Goal: Task Accomplishment & Management: Manage account settings

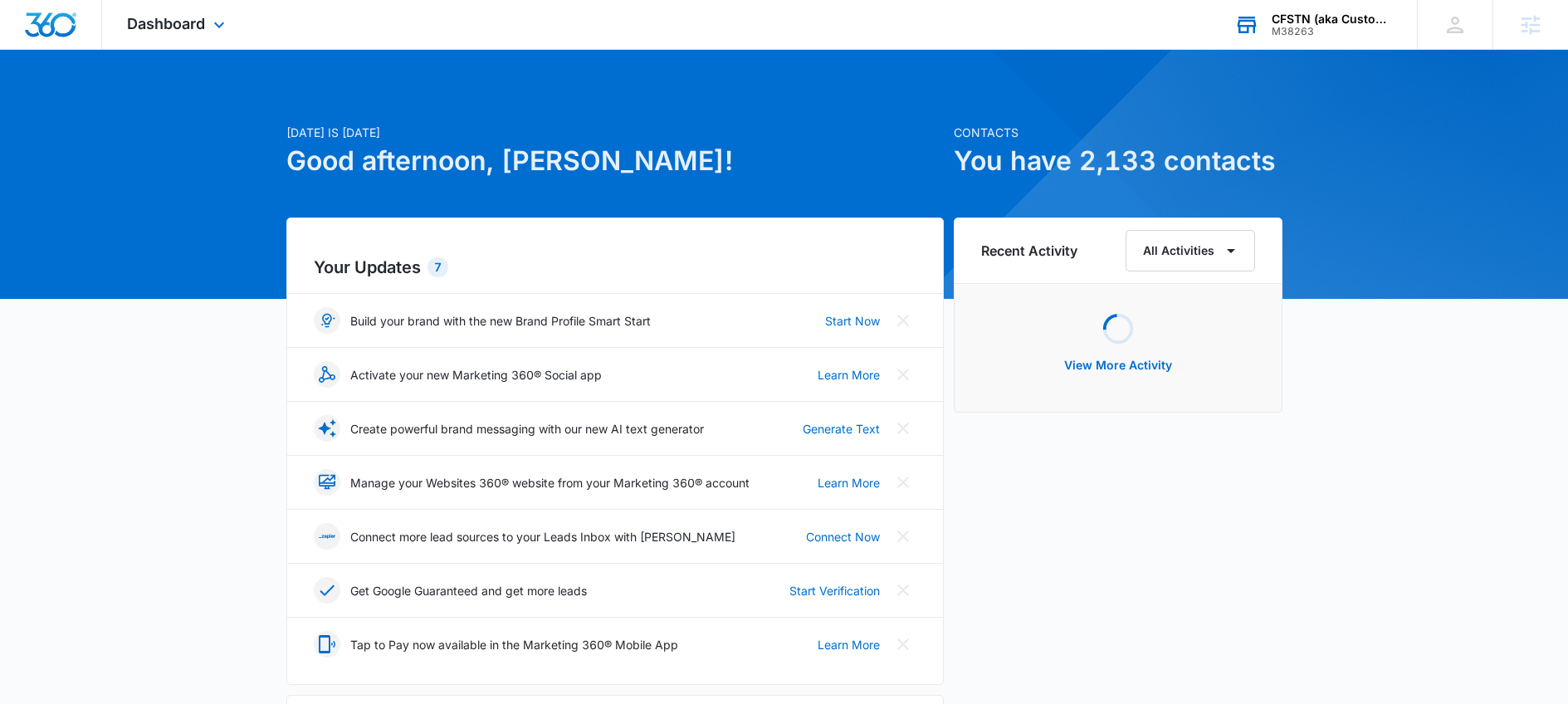
click at [1308, 26] on div "M38263" at bounding box center [1332, 32] width 121 height 12
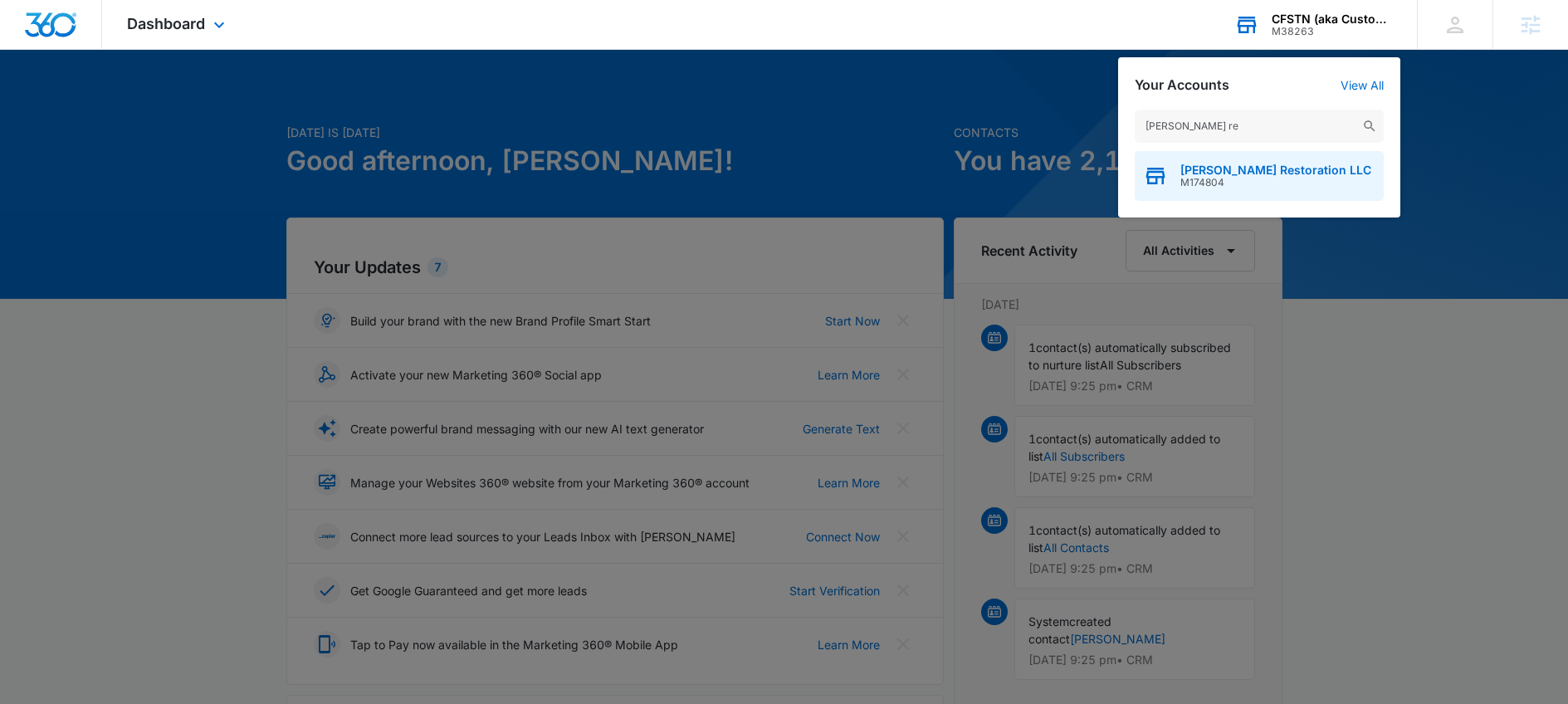
type input "[PERSON_NAME] re"
click at [1241, 174] on span "[PERSON_NAME] Restoration LLC" at bounding box center [1275, 171] width 191 height 13
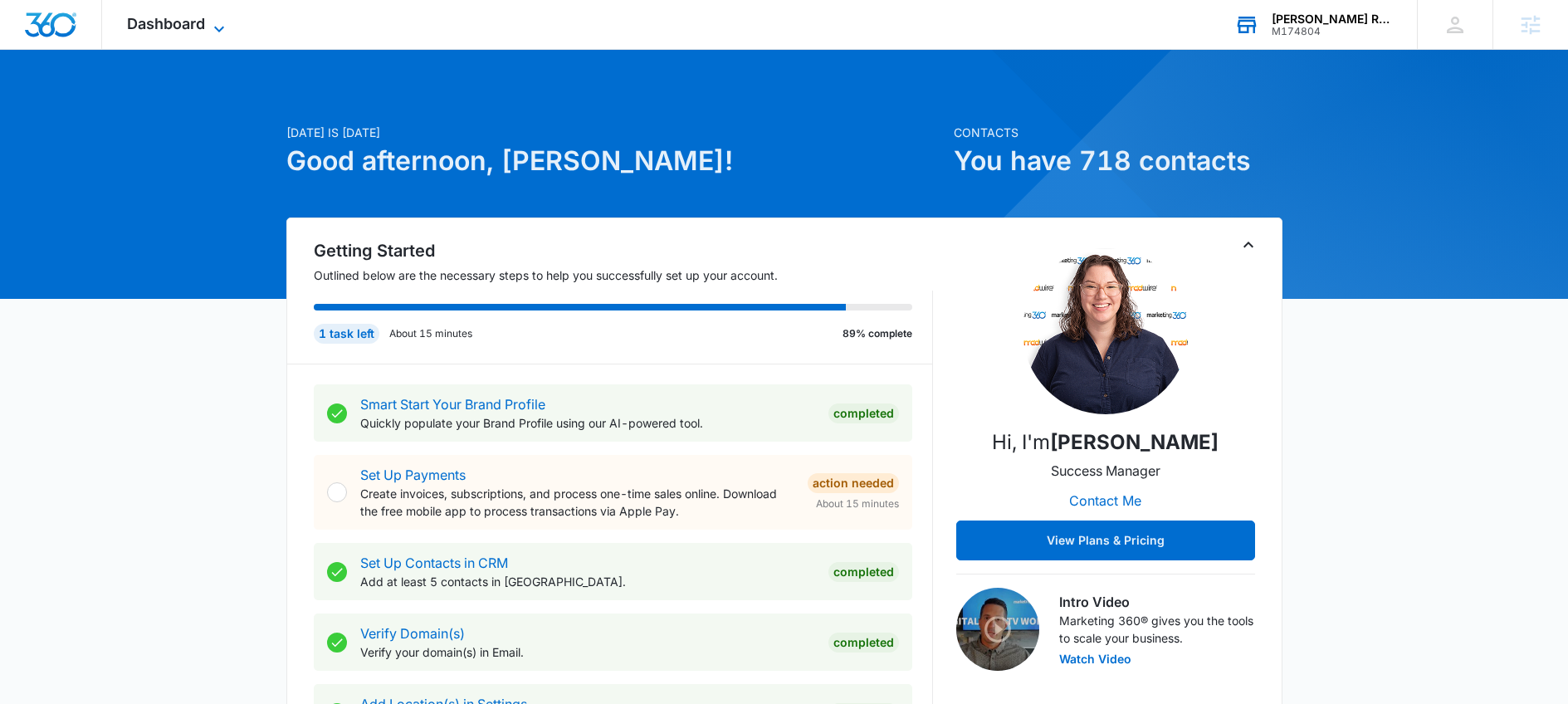
click at [219, 24] on icon at bounding box center [219, 29] width 20 height 20
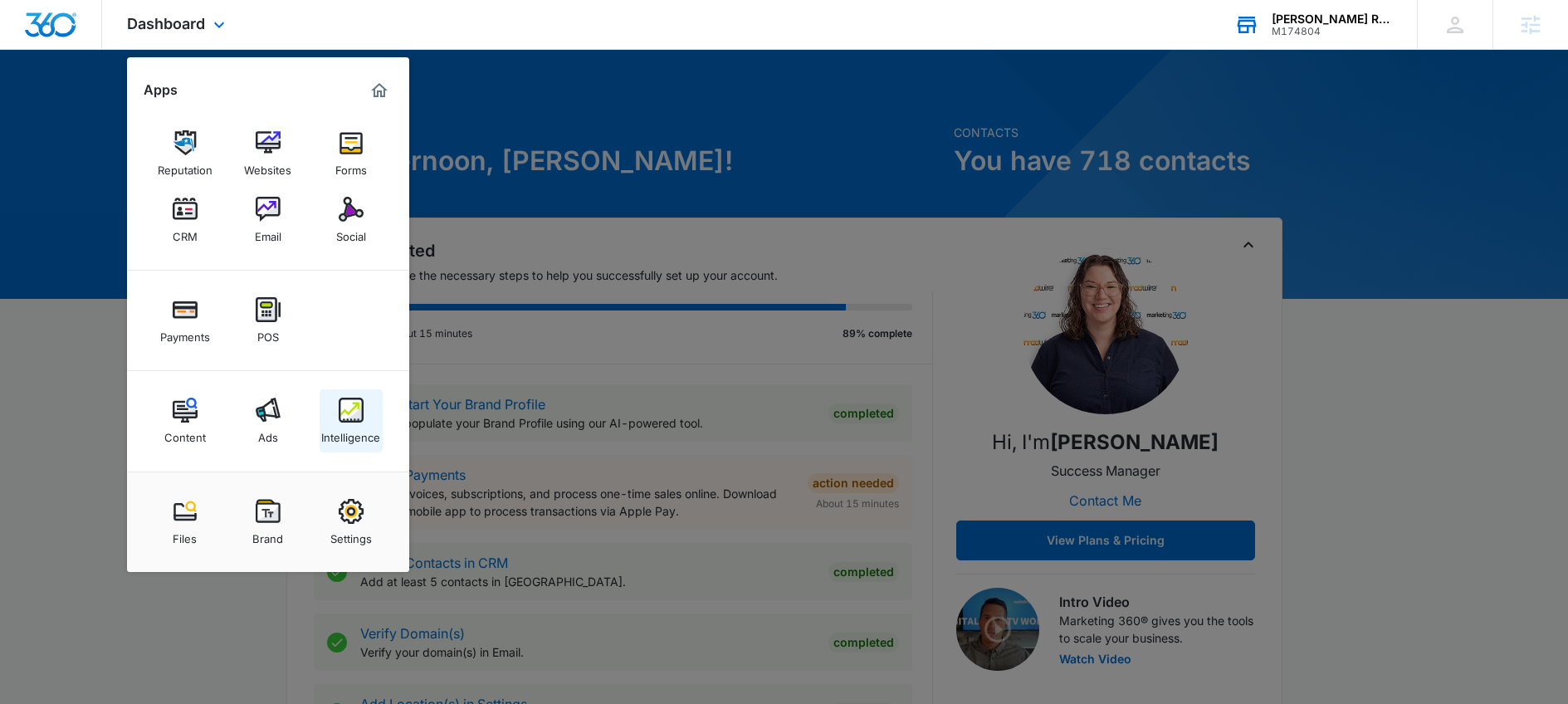
click at [339, 411] on img at bounding box center [351, 411] width 25 height 25
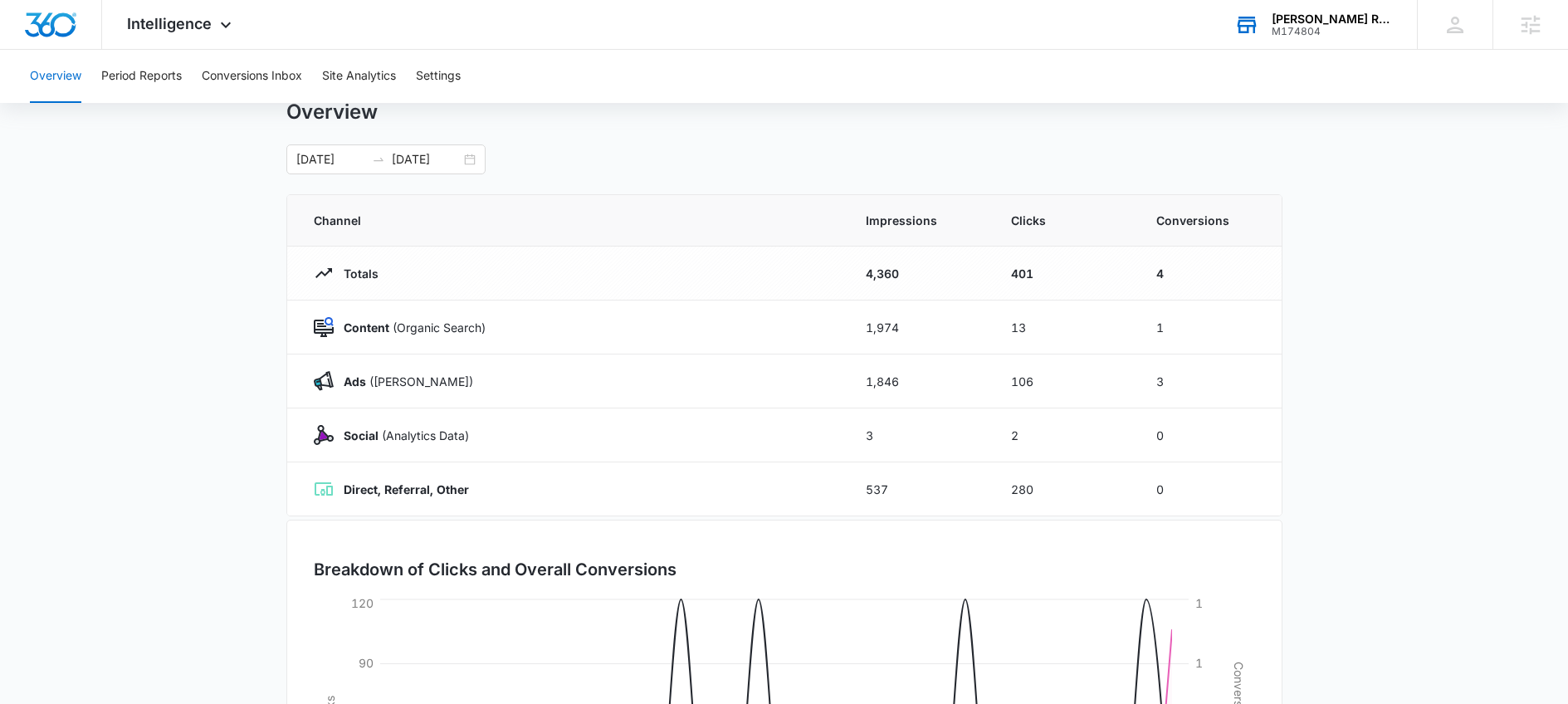
scroll to position [38, 0]
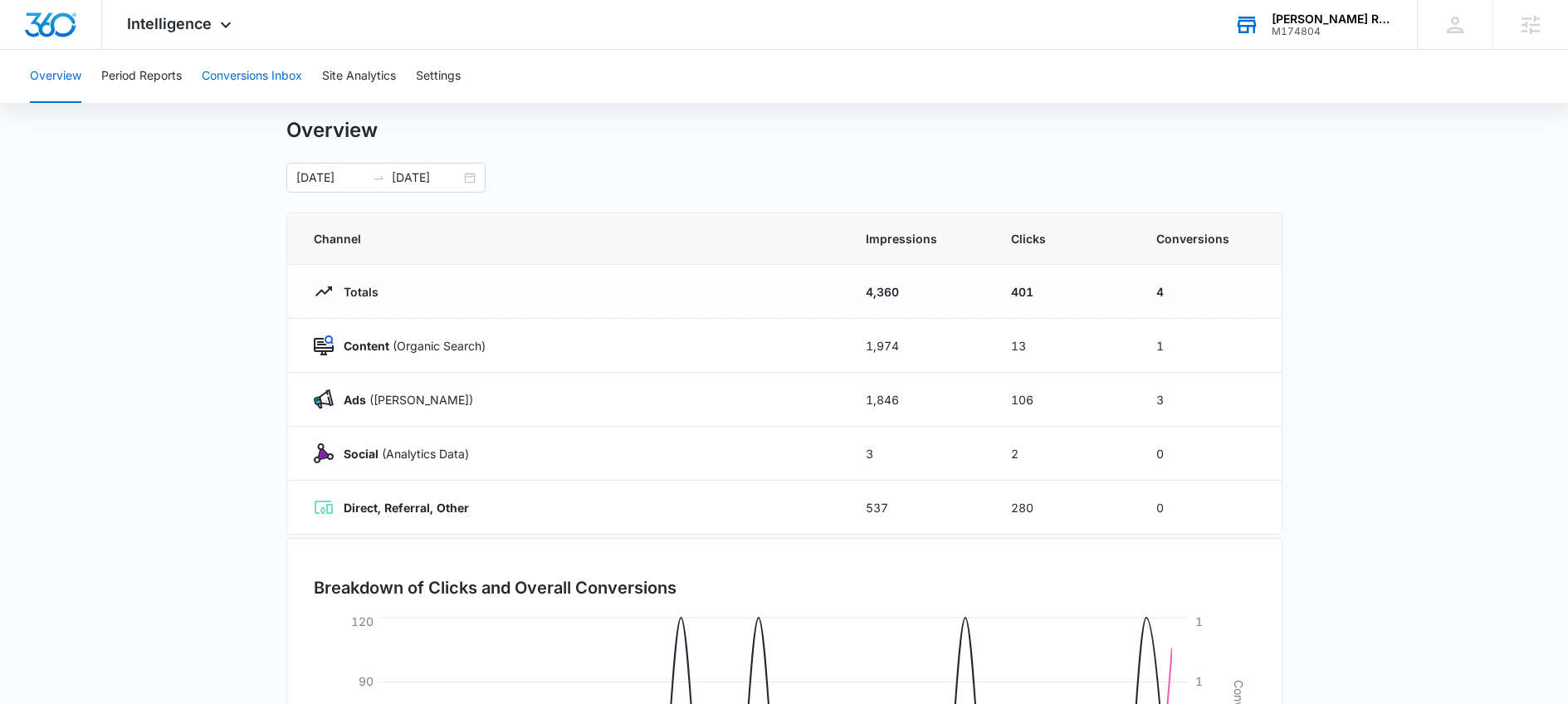
click at [225, 71] on button "Conversions Inbox" at bounding box center [251, 76] width 101 height 53
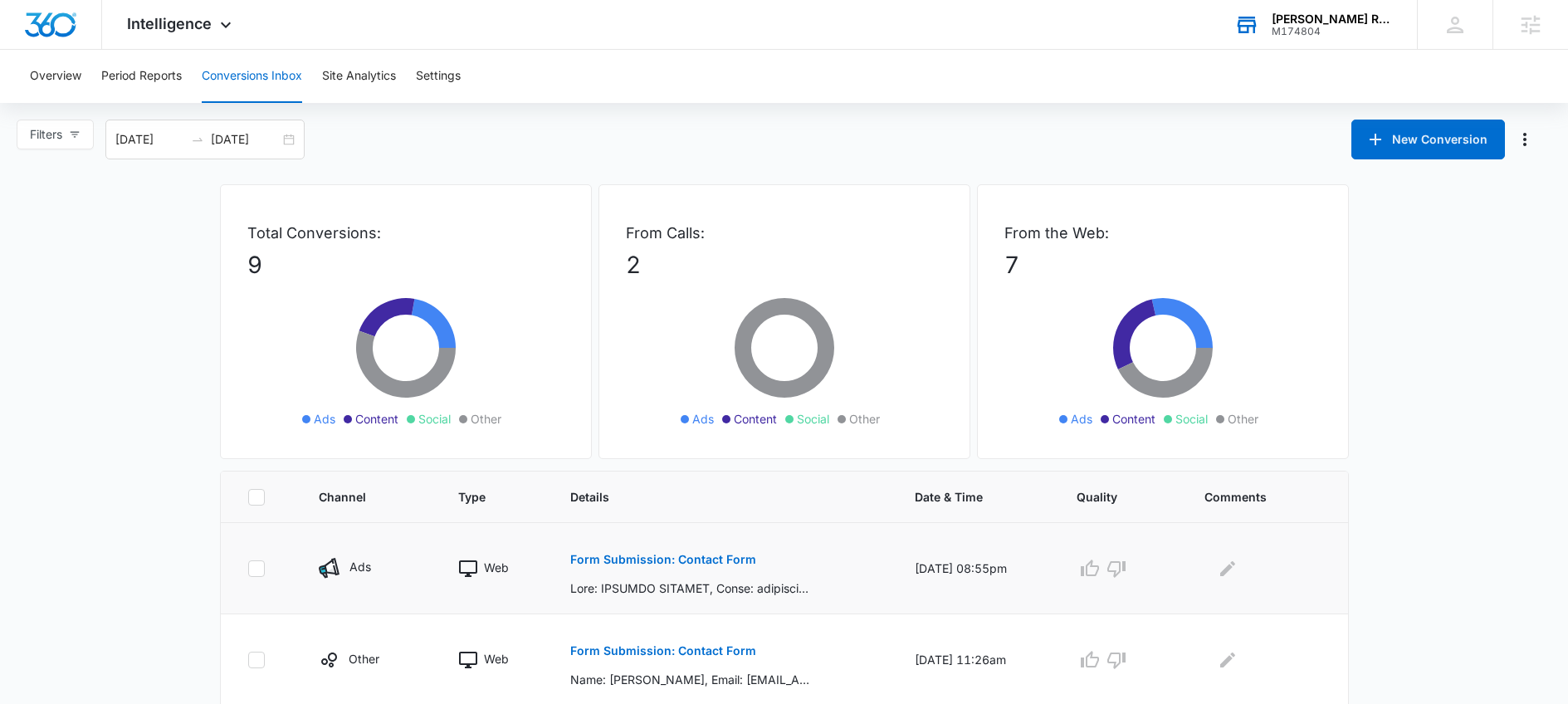
click at [669, 562] on p "Form Submission: Contact Form" at bounding box center [664, 559] width 186 height 12
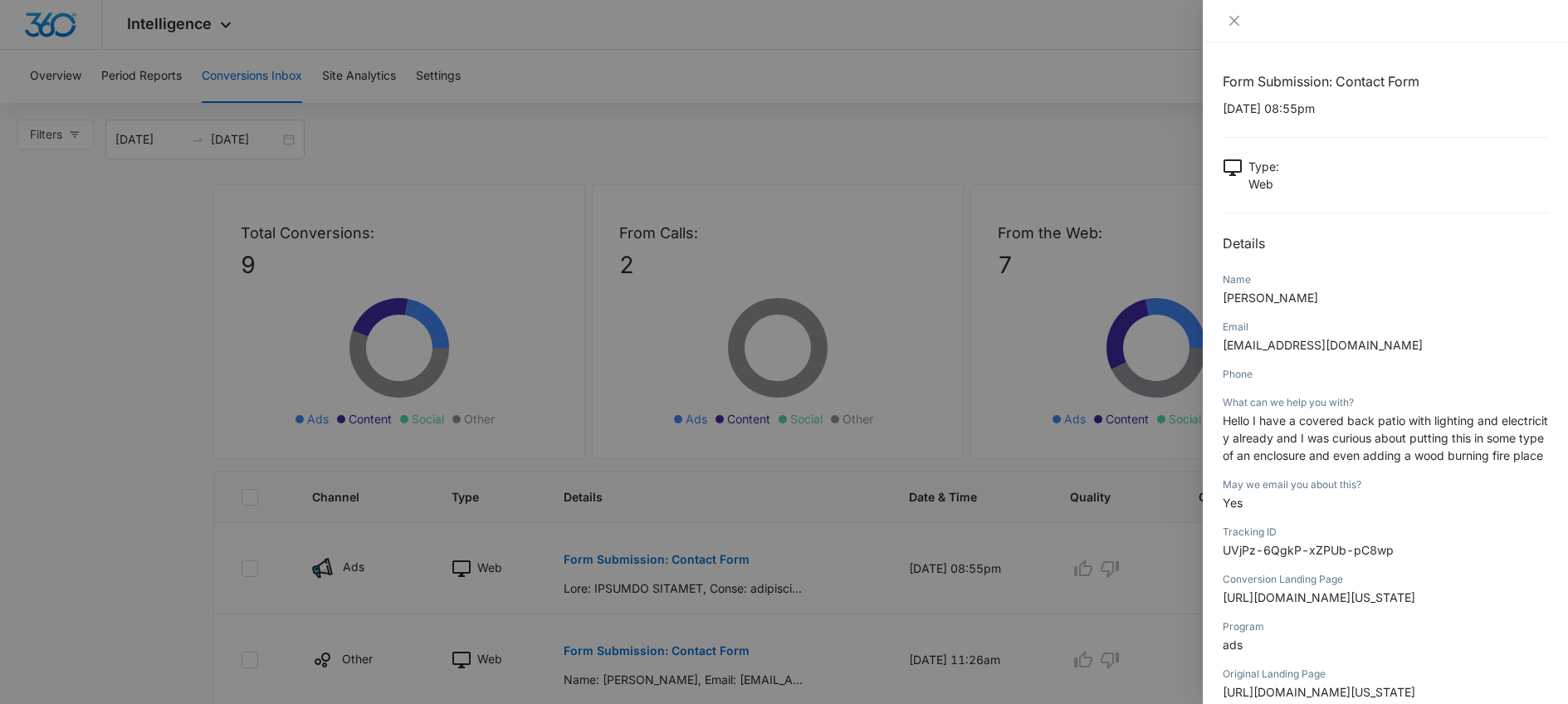
scroll to position [369, 0]
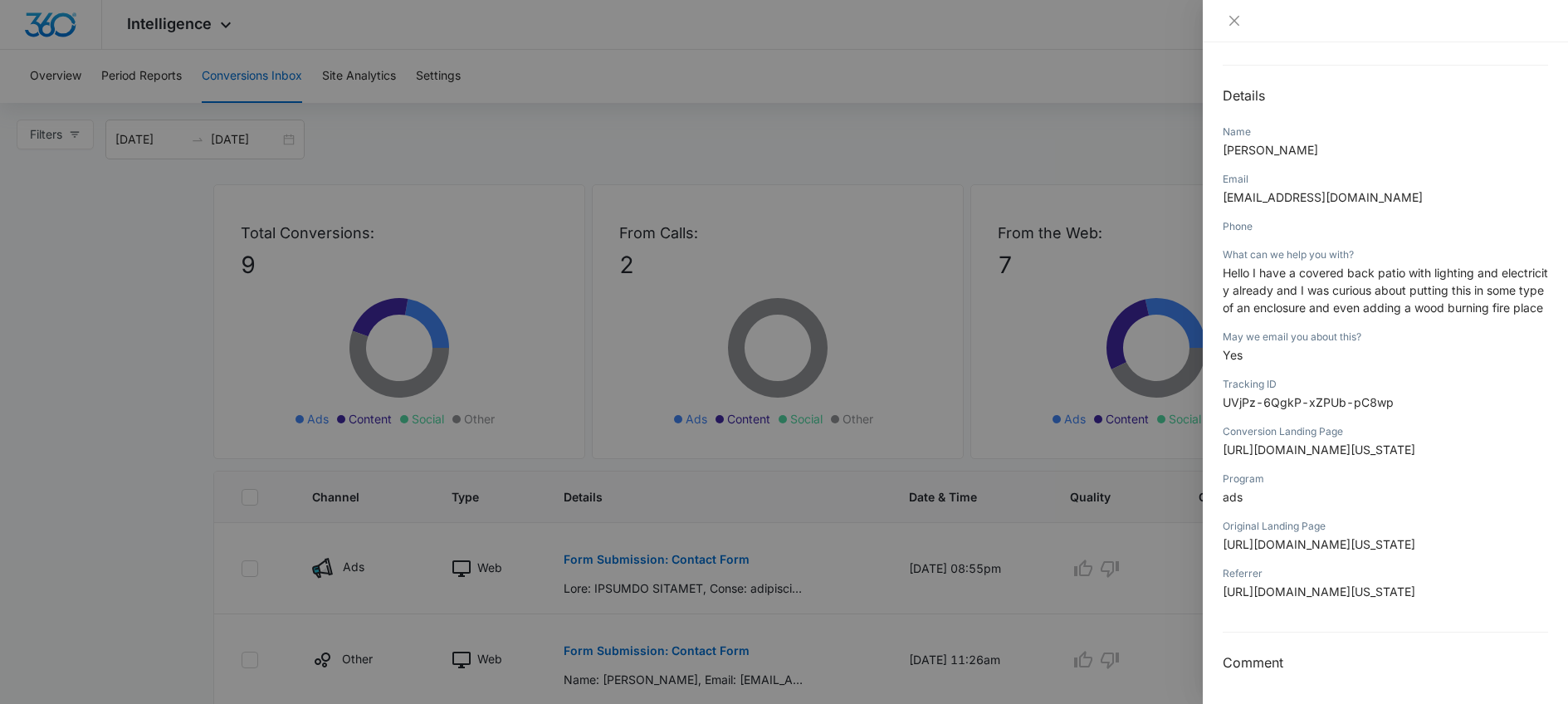
click at [861, 512] on div at bounding box center [784, 352] width 1568 height 704
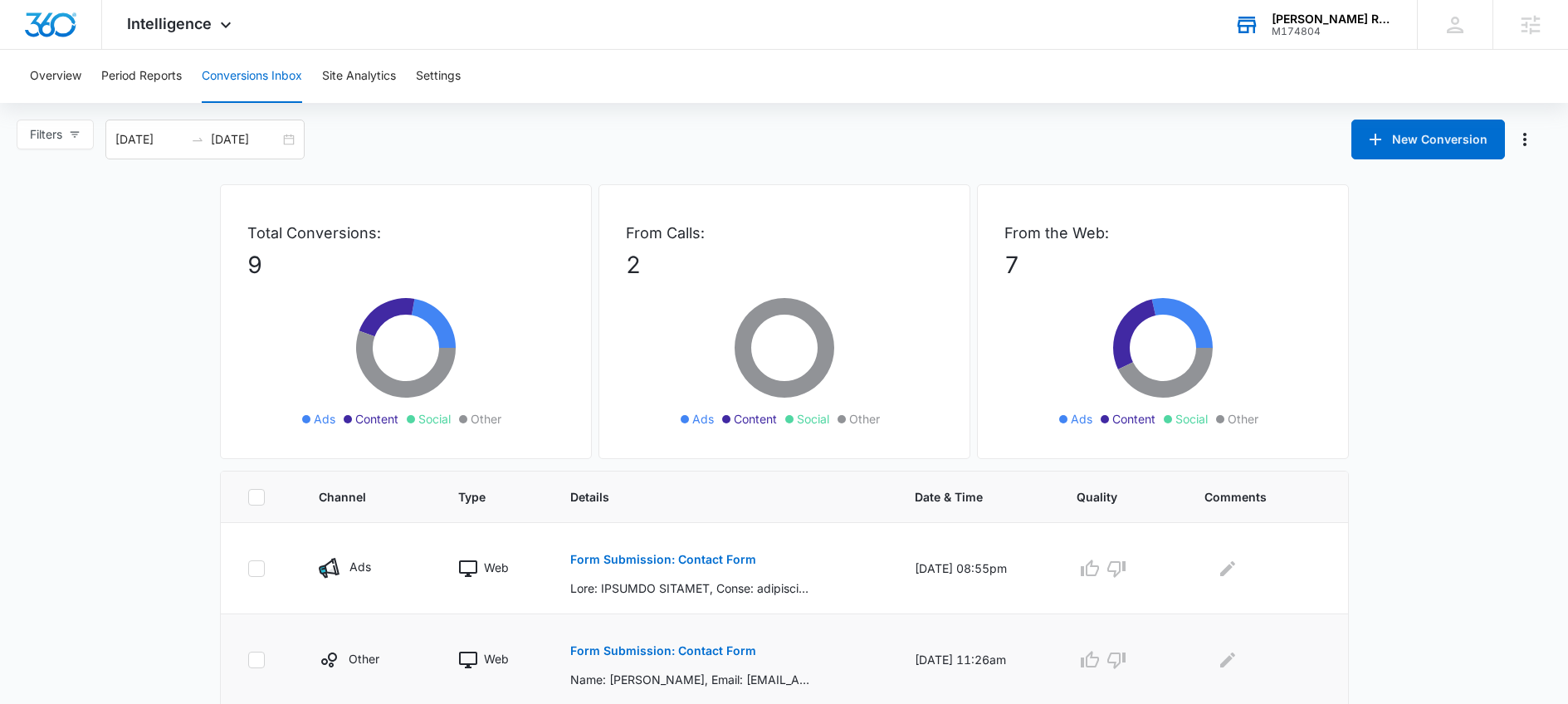
click at [701, 645] on p "Form Submission: Contact Form" at bounding box center [664, 651] width 186 height 12
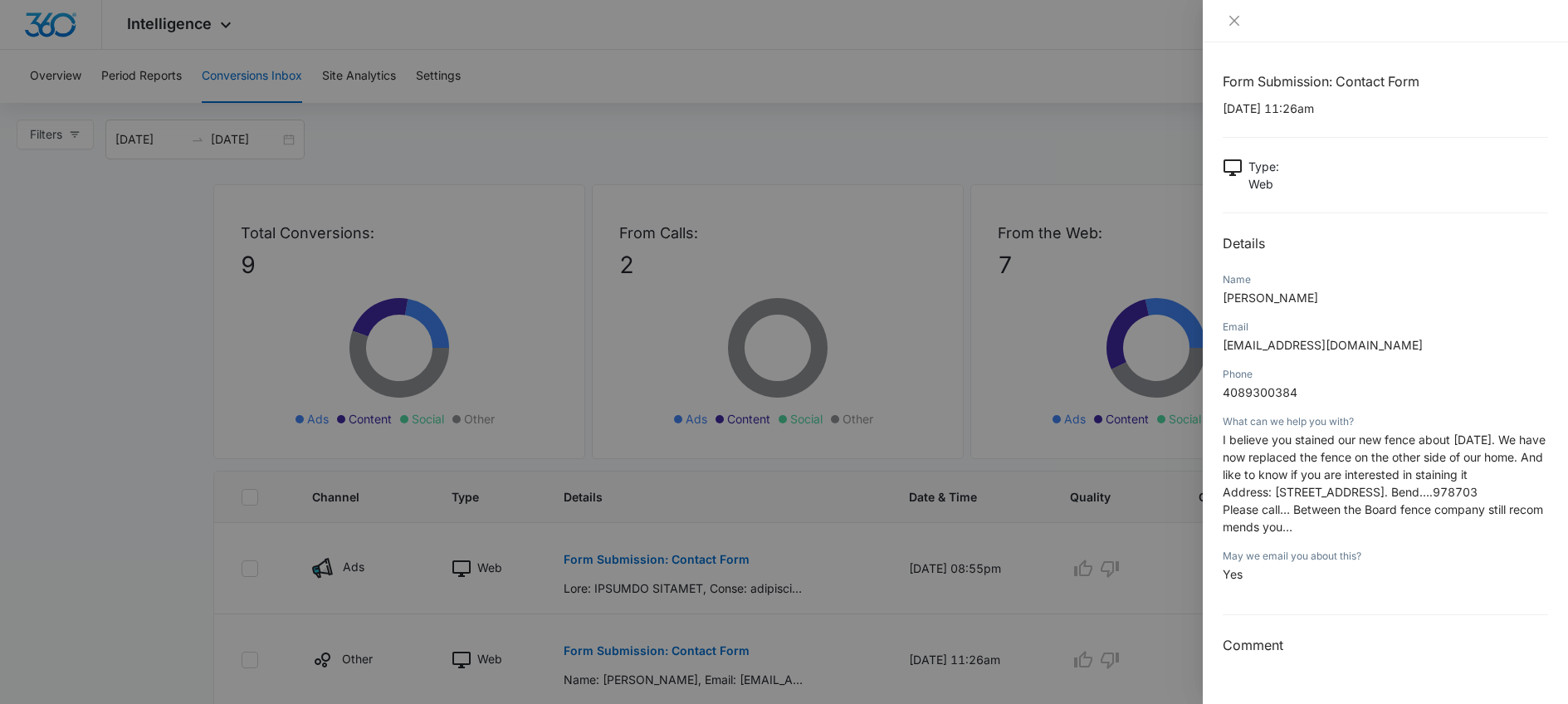
click at [863, 566] on div at bounding box center [784, 352] width 1568 height 704
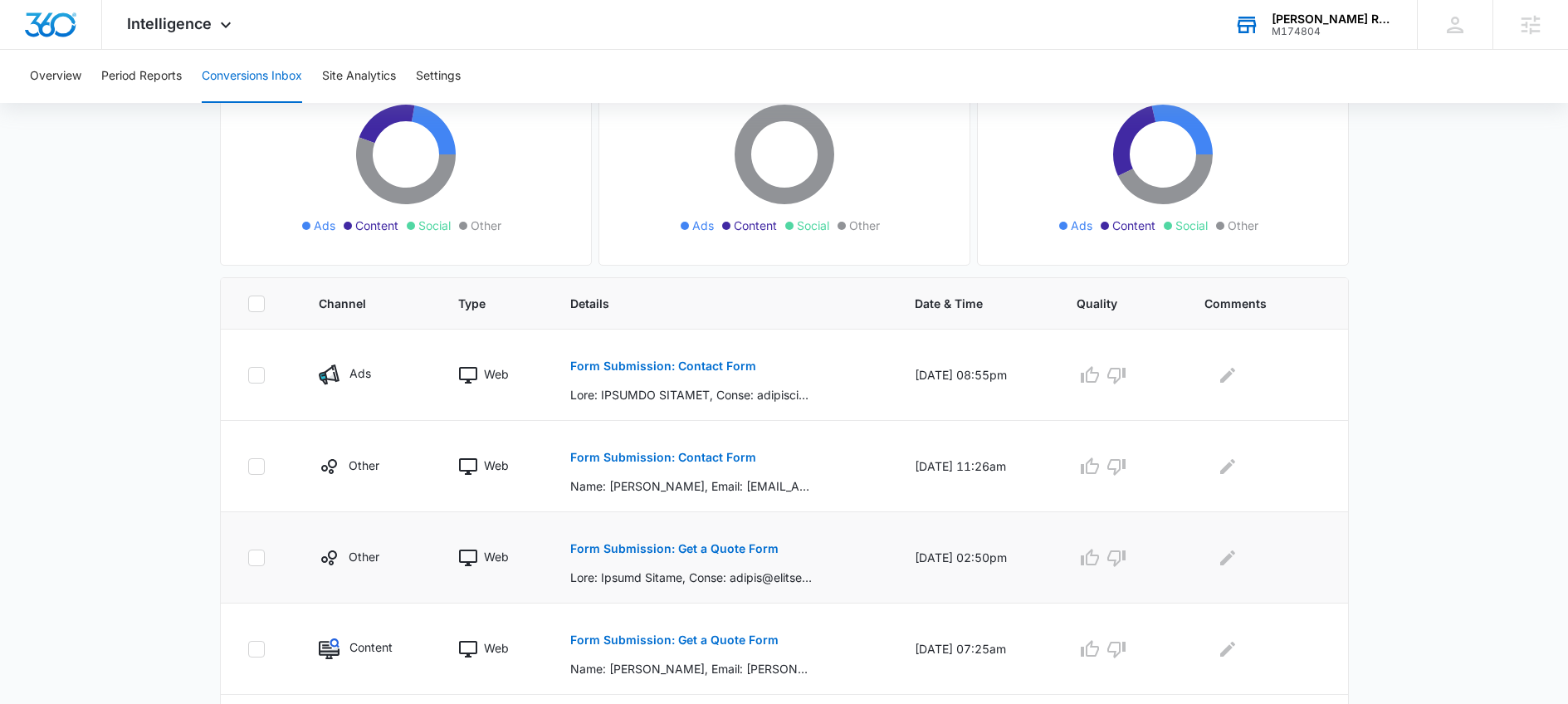
scroll to position [195, 0]
click at [676, 551] on p "Form Submission: Get a Quote Form" at bounding box center [674, 548] width 208 height 12
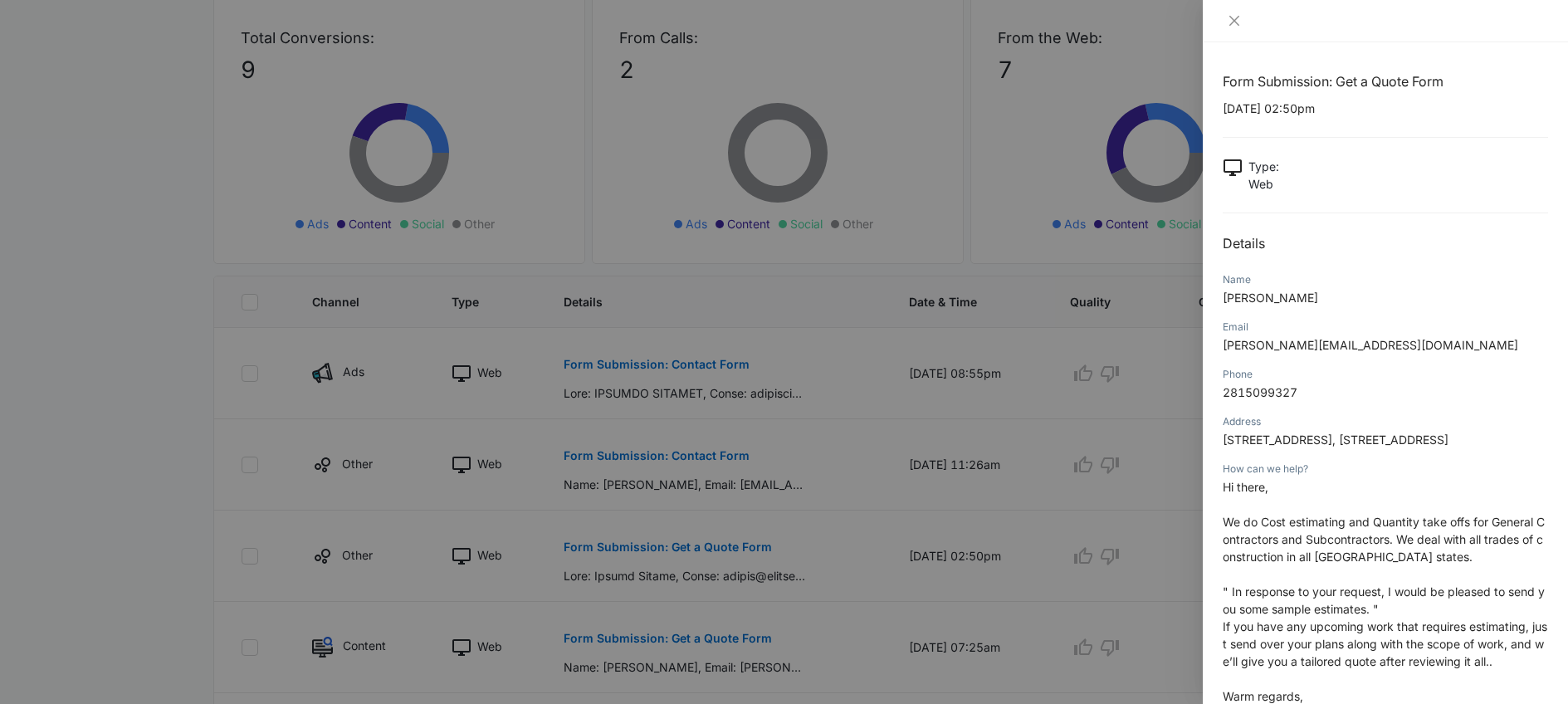
click at [737, 512] on div at bounding box center [784, 352] width 1568 height 704
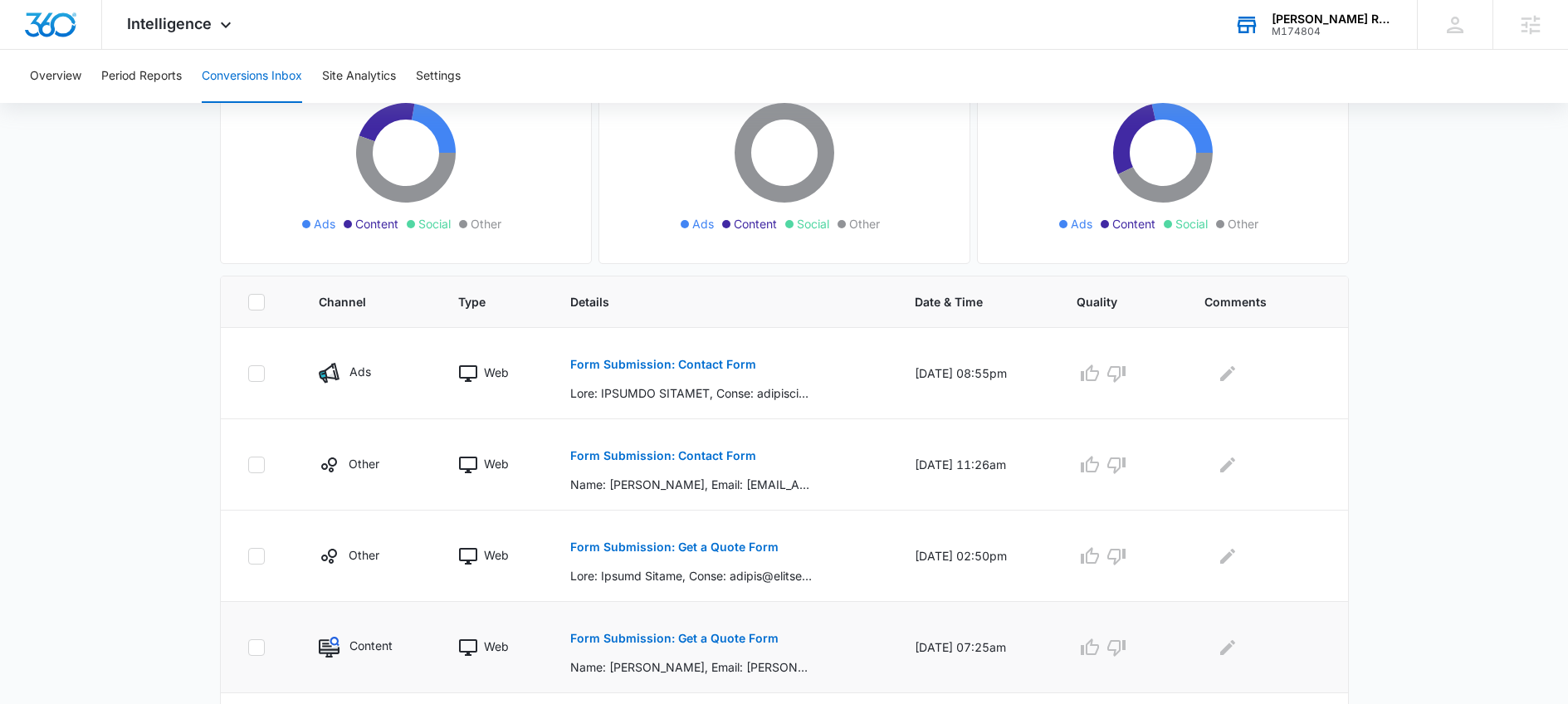
click at [712, 645] on button "Form Submission: Get a Quote Form" at bounding box center [674, 639] width 208 height 40
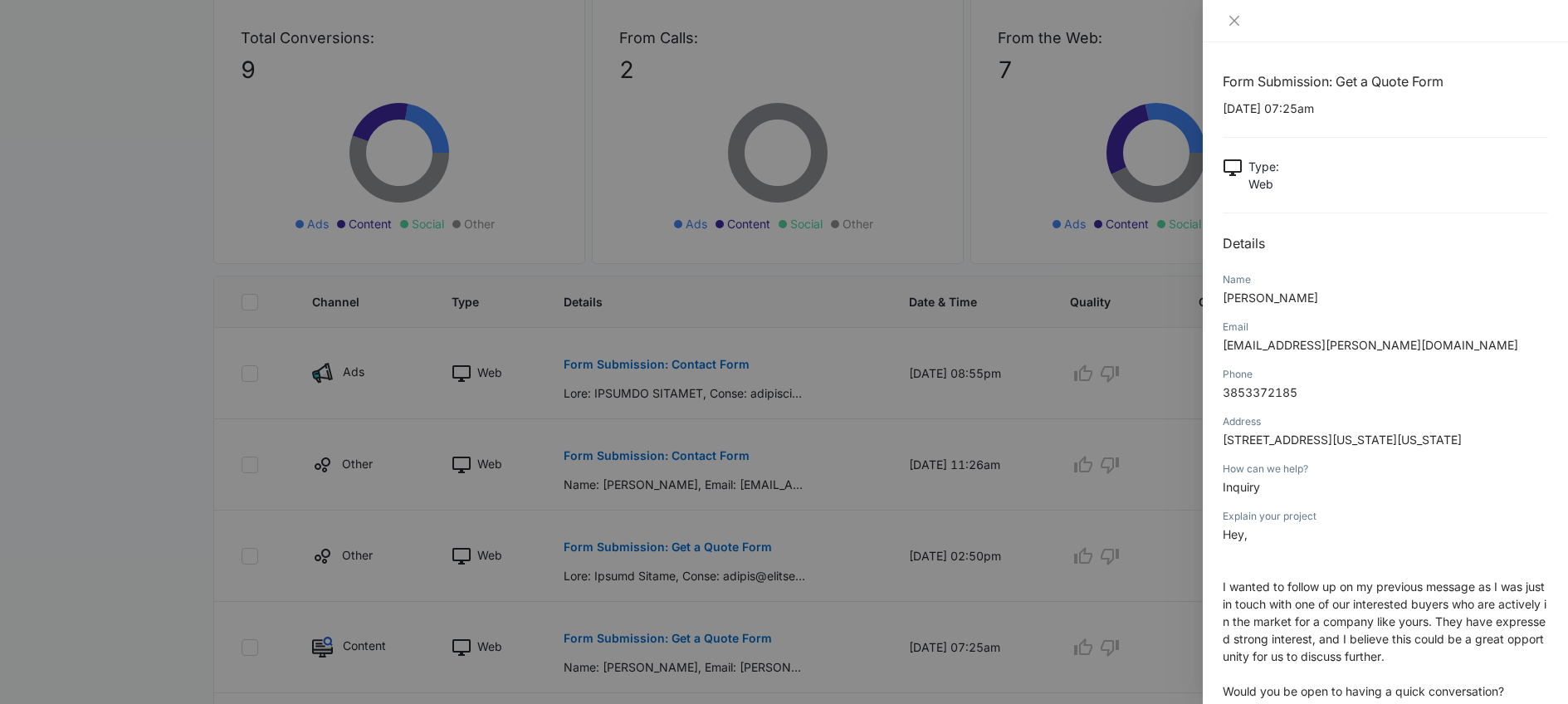
click at [909, 543] on div at bounding box center [784, 352] width 1568 height 704
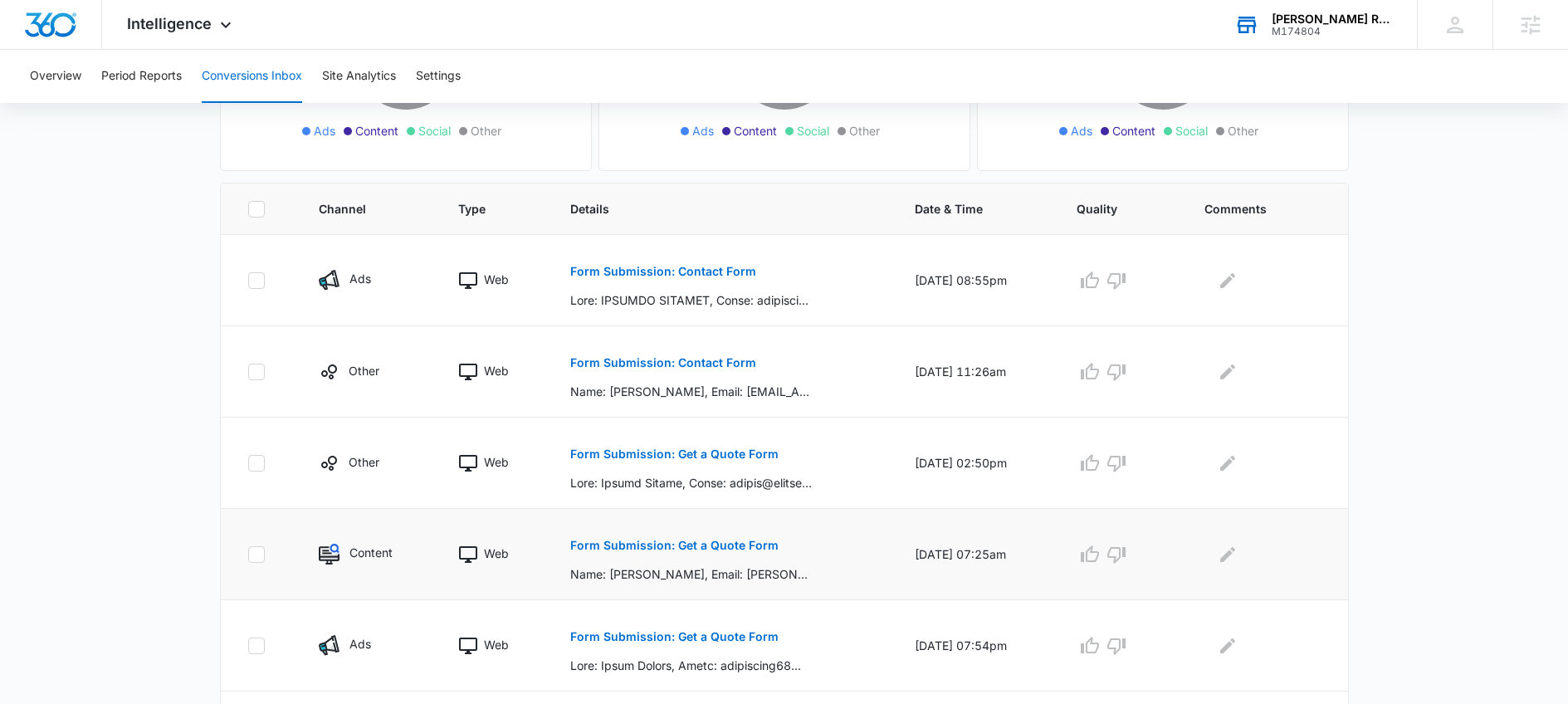
scroll to position [358, 0]
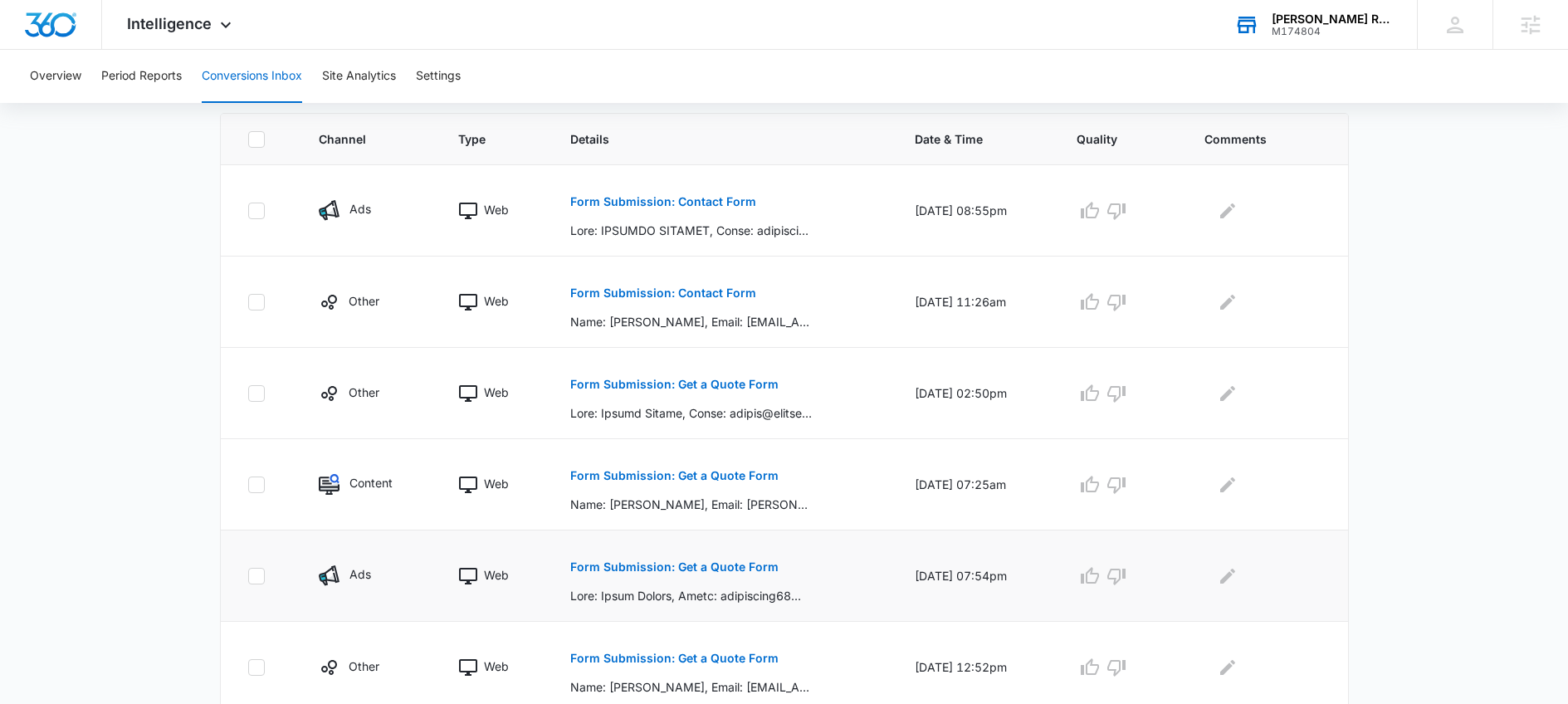
click at [690, 566] on p "Form Submission: Get a Quote Form" at bounding box center [674, 567] width 208 height 12
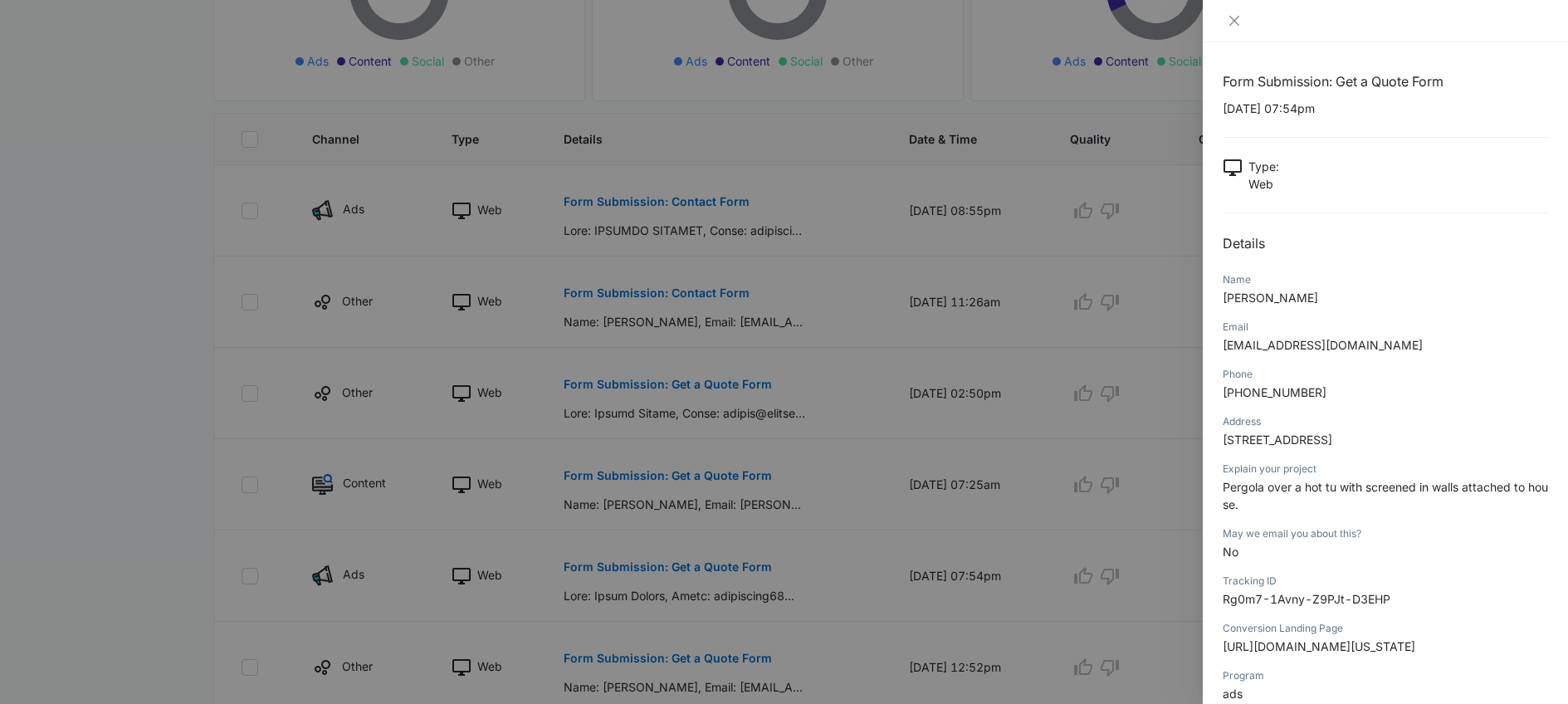
click at [650, 669] on div at bounding box center [784, 352] width 1568 height 704
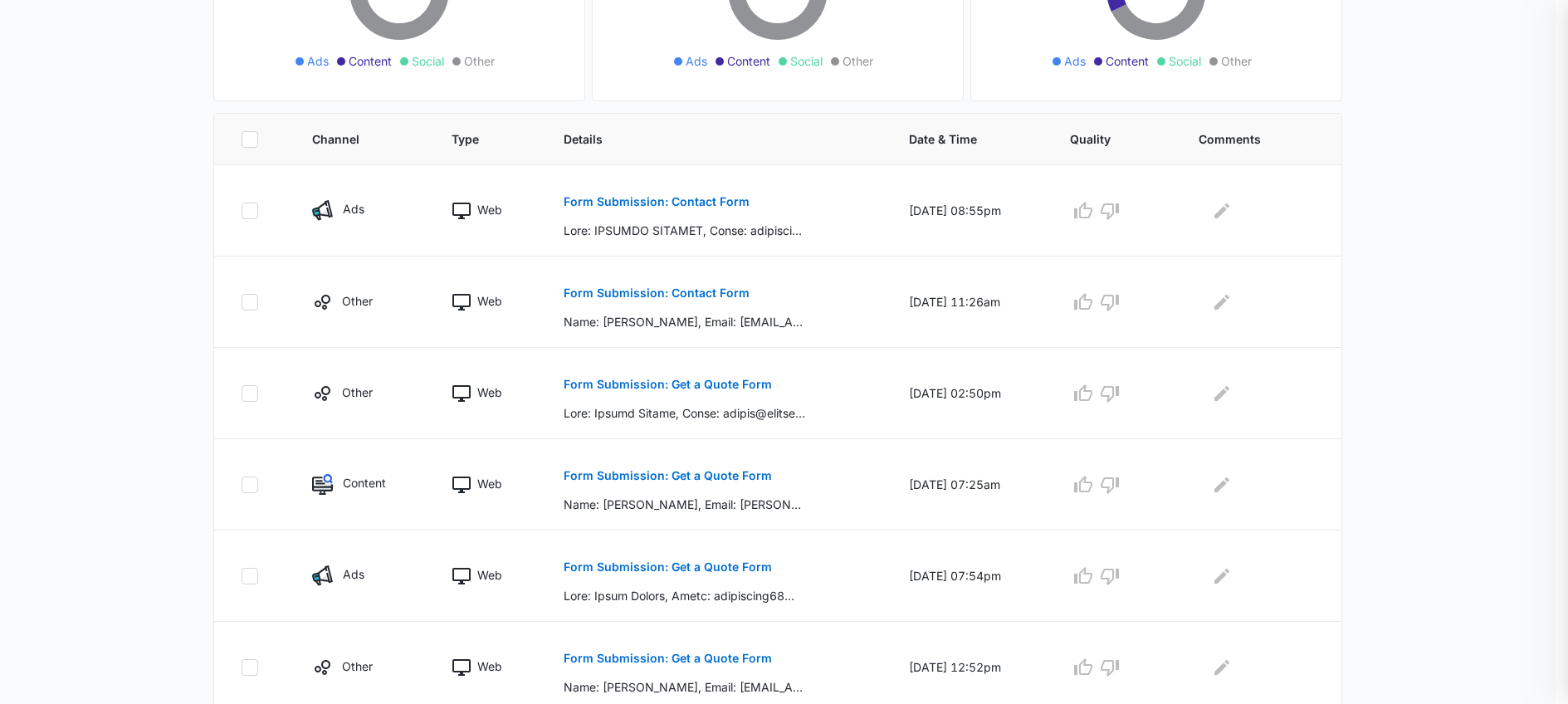
click at [658, 653] on p "Form Submission: Get a Quote Form" at bounding box center [667, 659] width 208 height 12
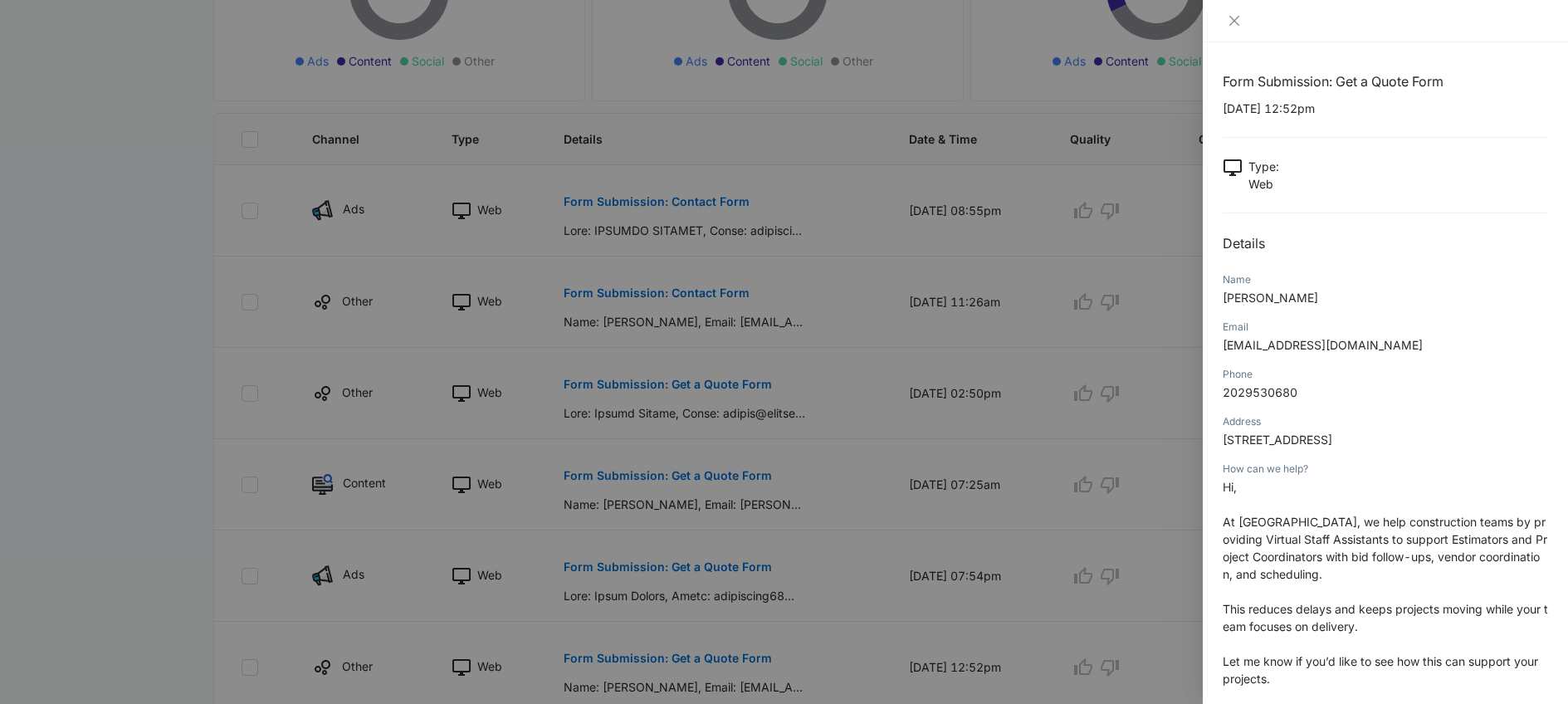
click at [867, 547] on div at bounding box center [784, 352] width 1568 height 704
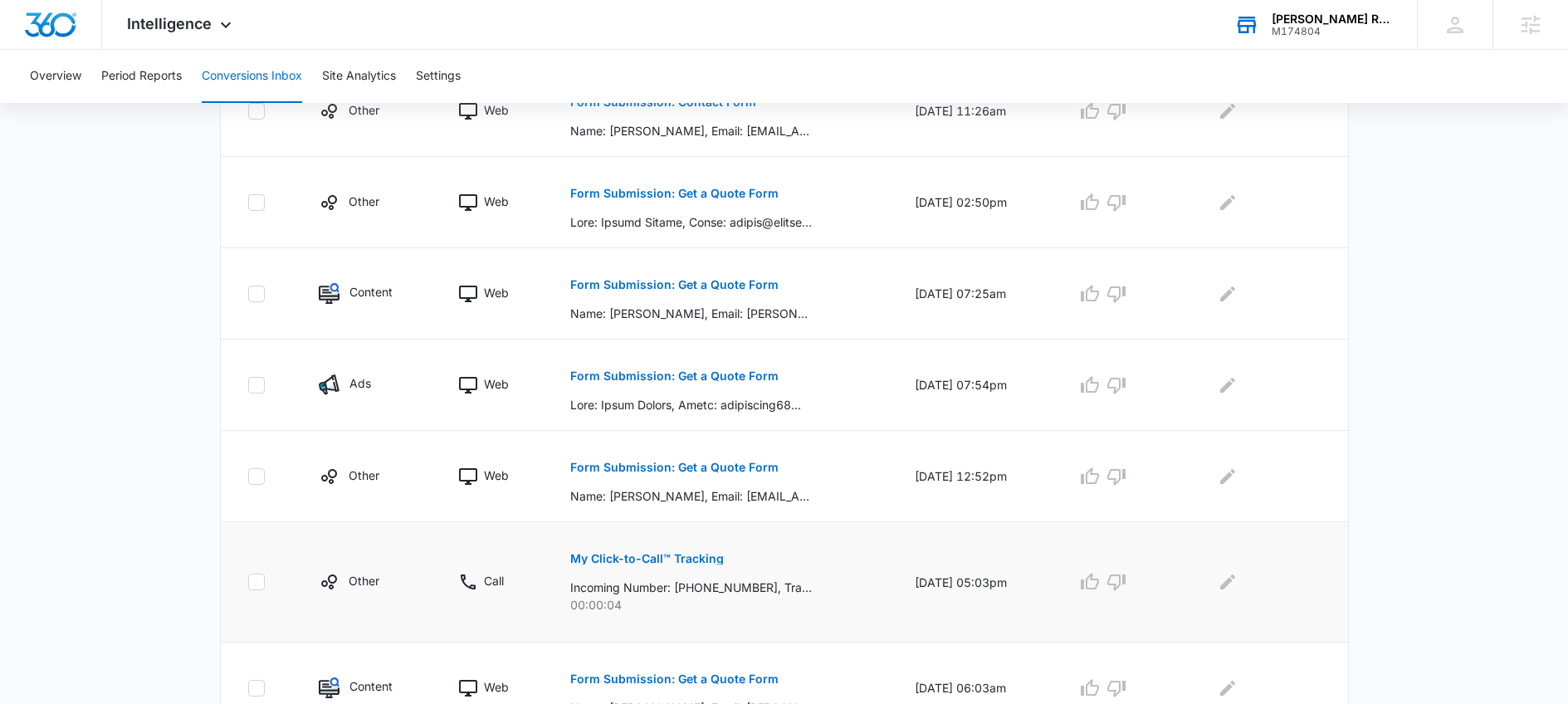
scroll to position [570, 0]
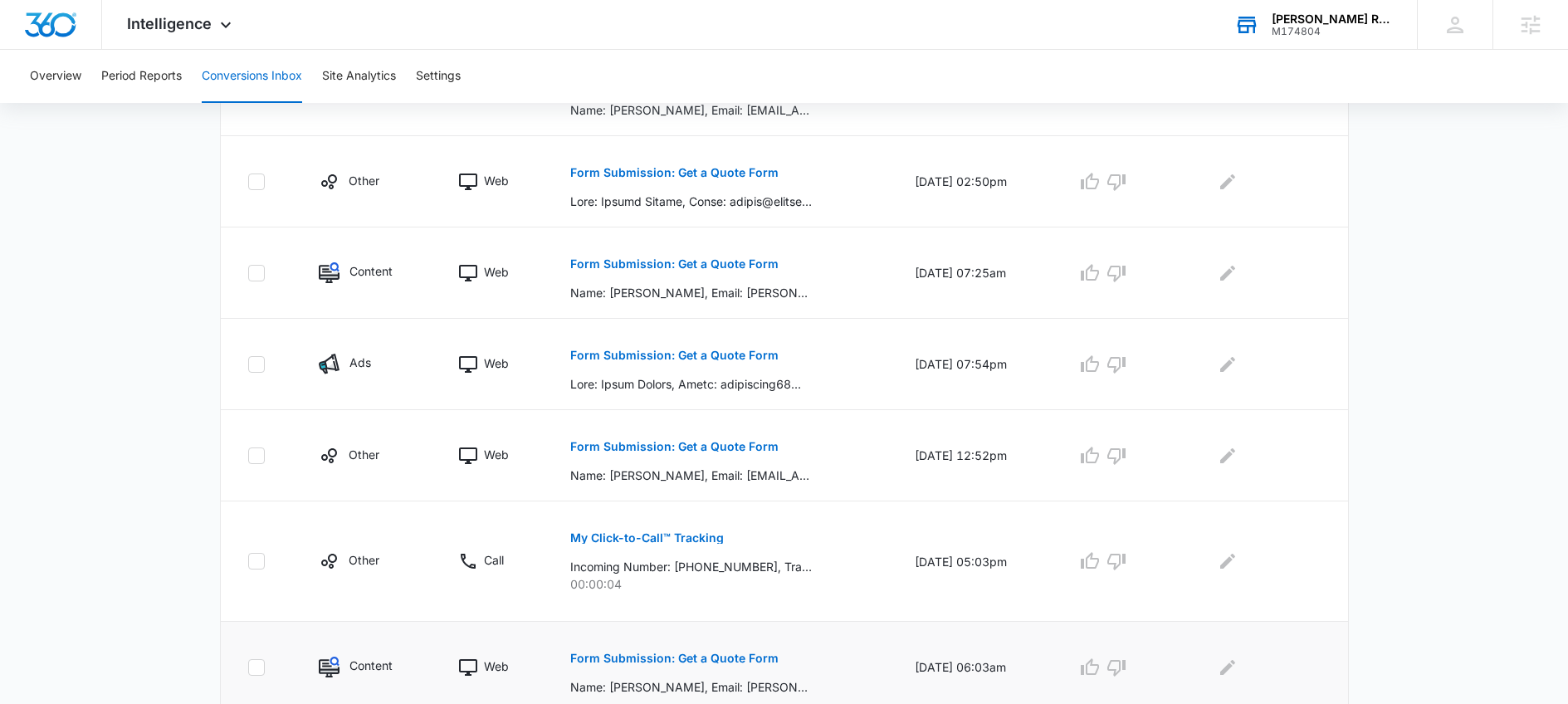
click at [696, 664] on p "Form Submission: Get a Quote Form" at bounding box center [674, 659] width 208 height 12
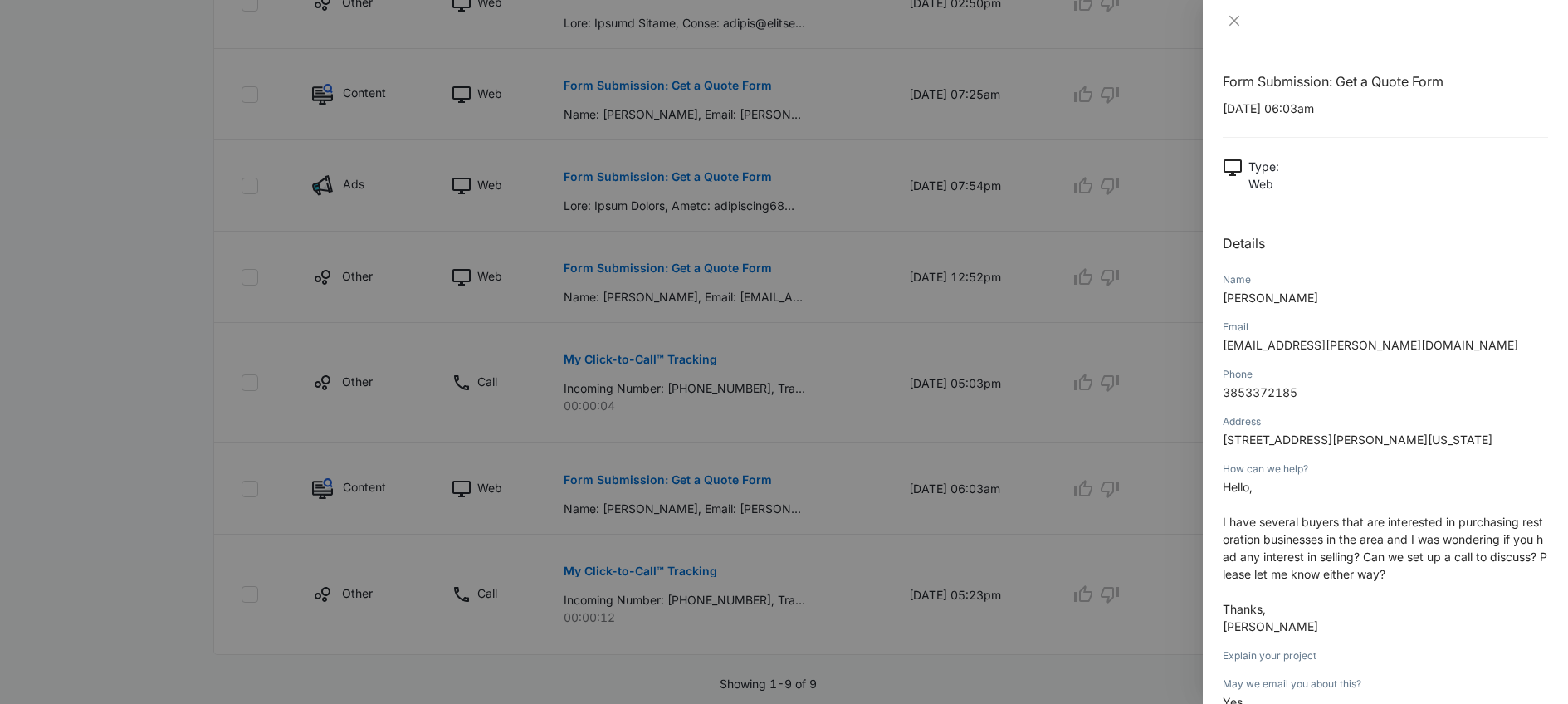
scroll to position [760, 0]
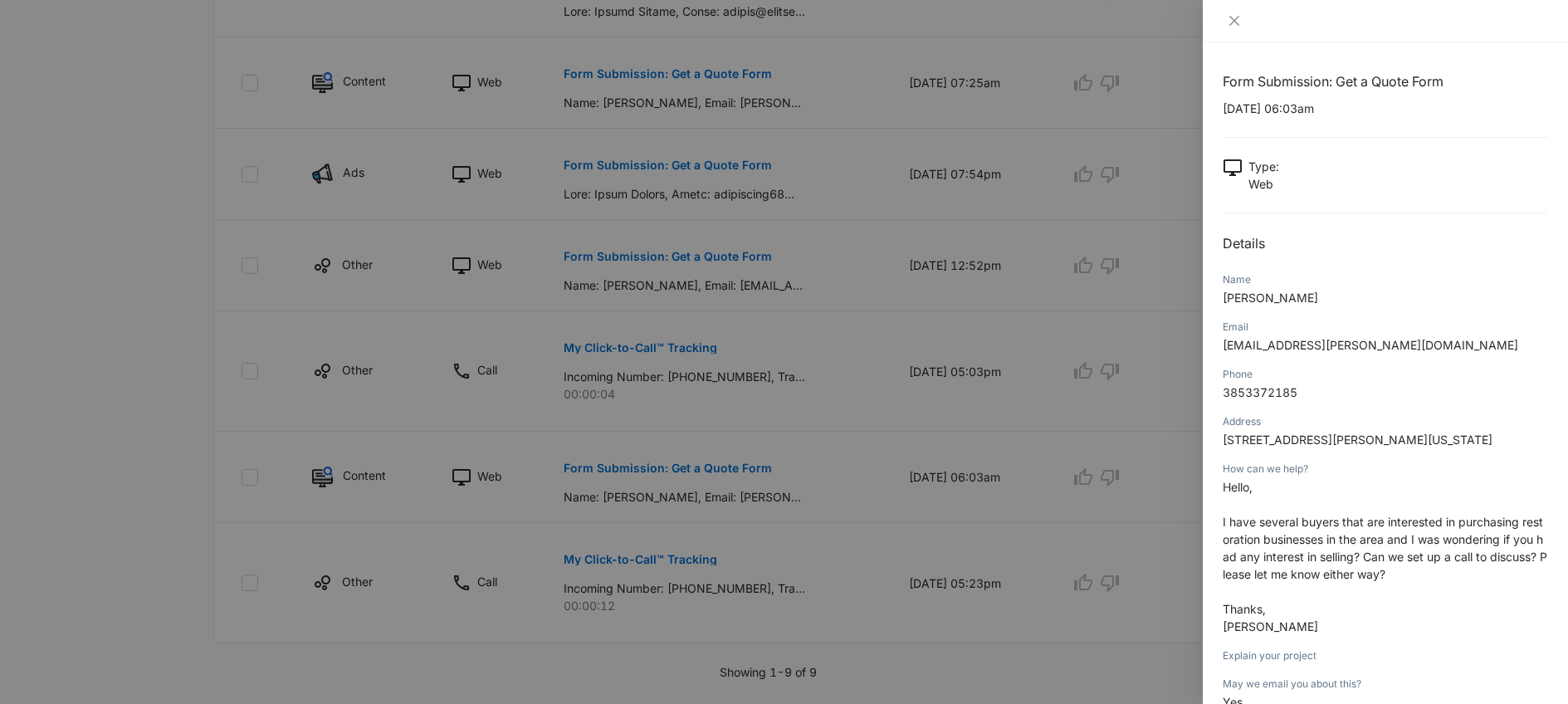
click at [679, 555] on div at bounding box center [784, 352] width 1568 height 704
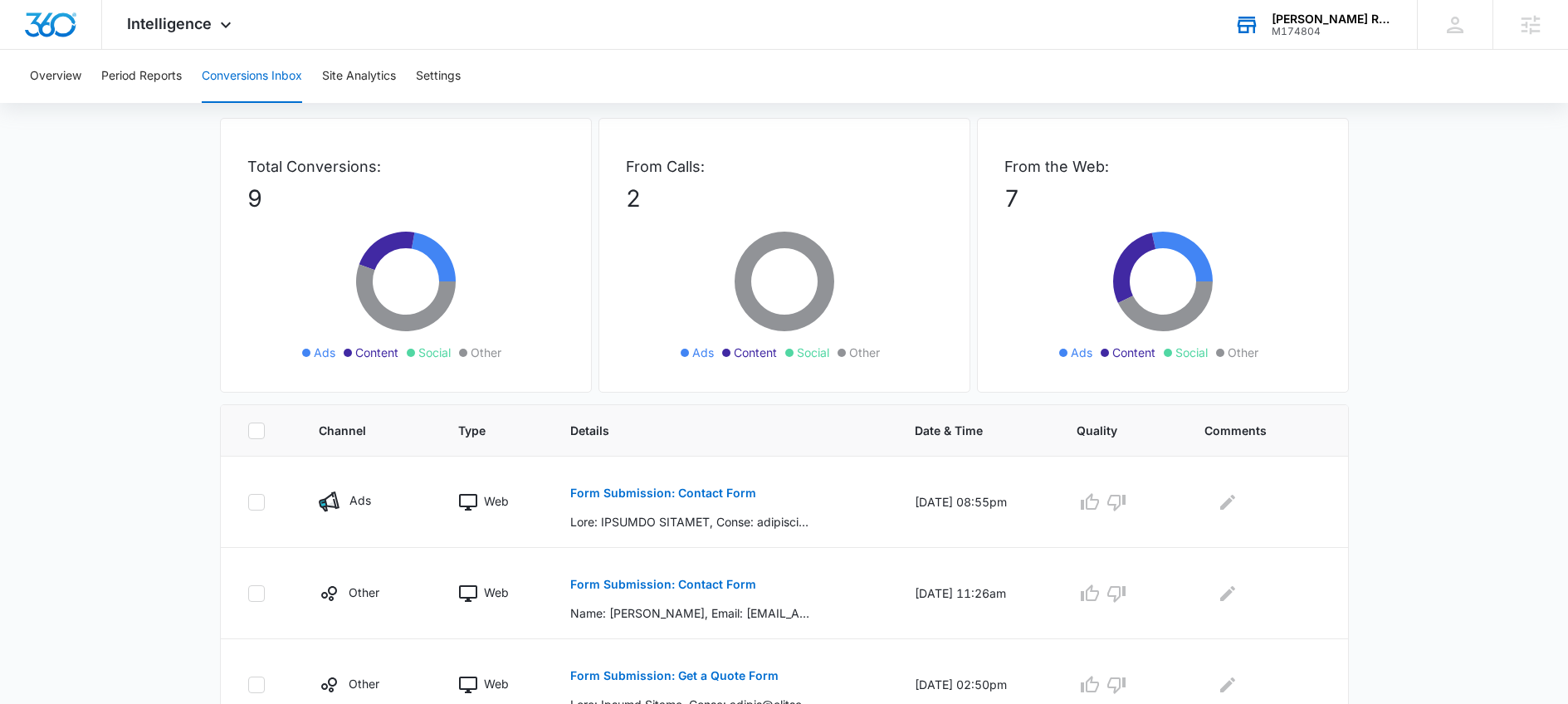
scroll to position [0, 0]
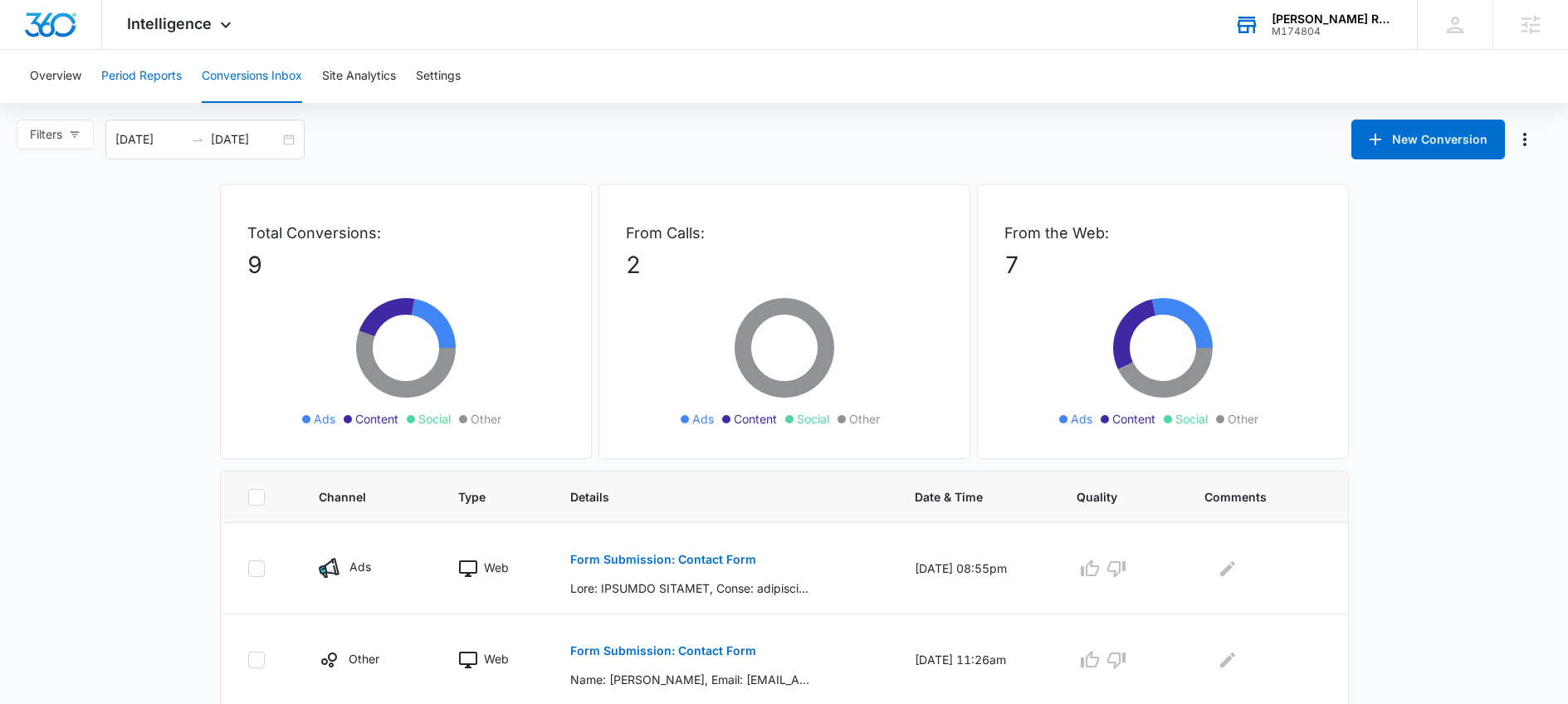
click at [124, 78] on button "Period Reports" at bounding box center [142, 76] width 81 height 53
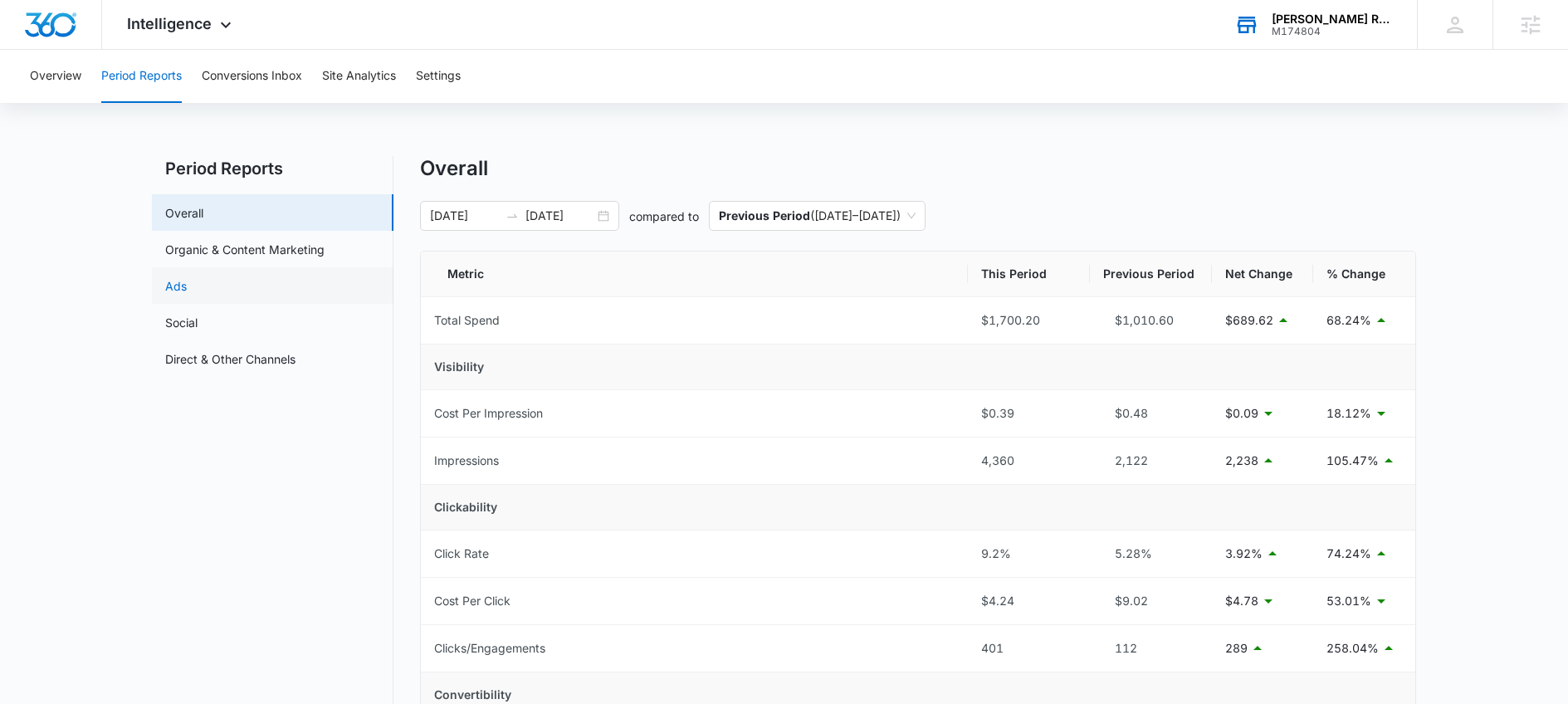
click at [182, 277] on link "Ads" at bounding box center [176, 286] width 22 height 17
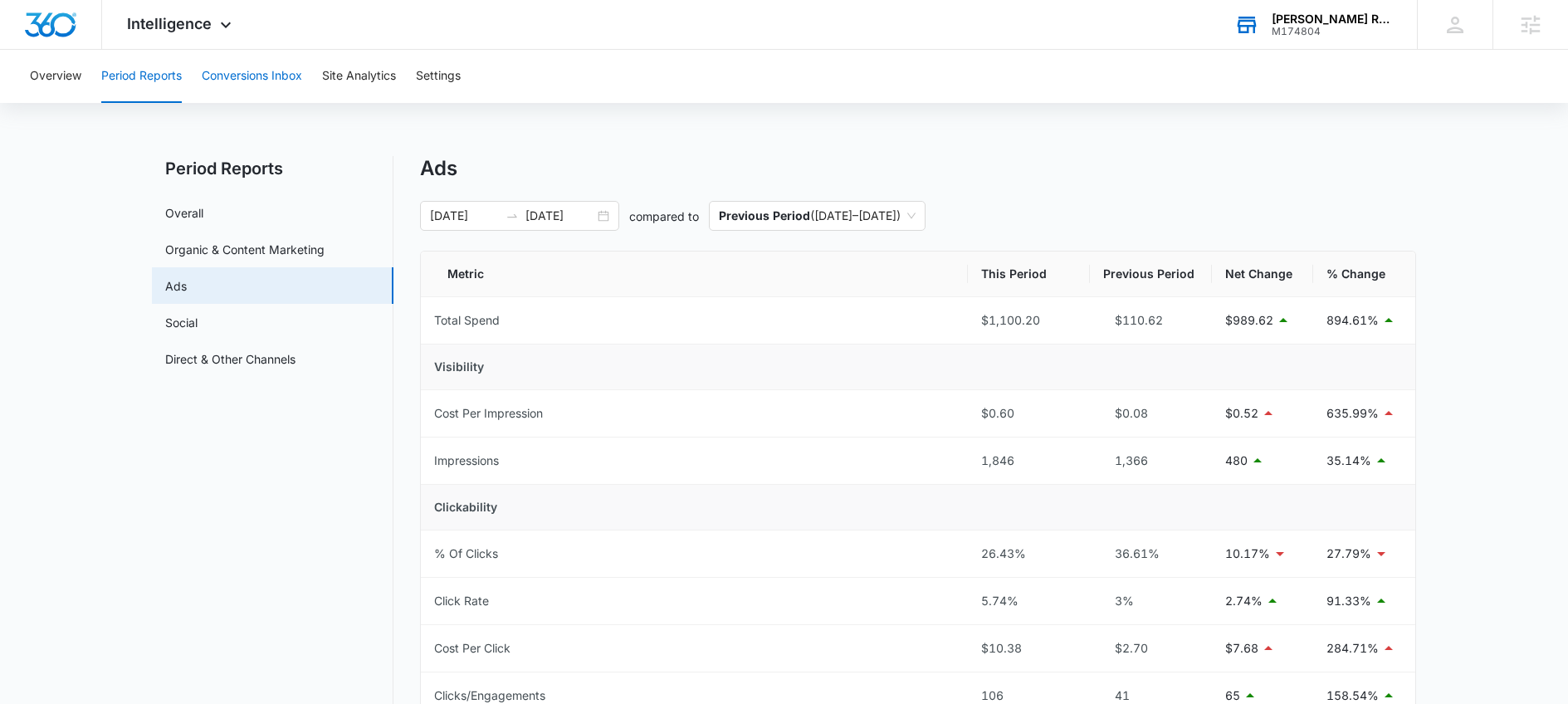
click at [282, 73] on button "Conversions Inbox" at bounding box center [251, 76] width 101 height 53
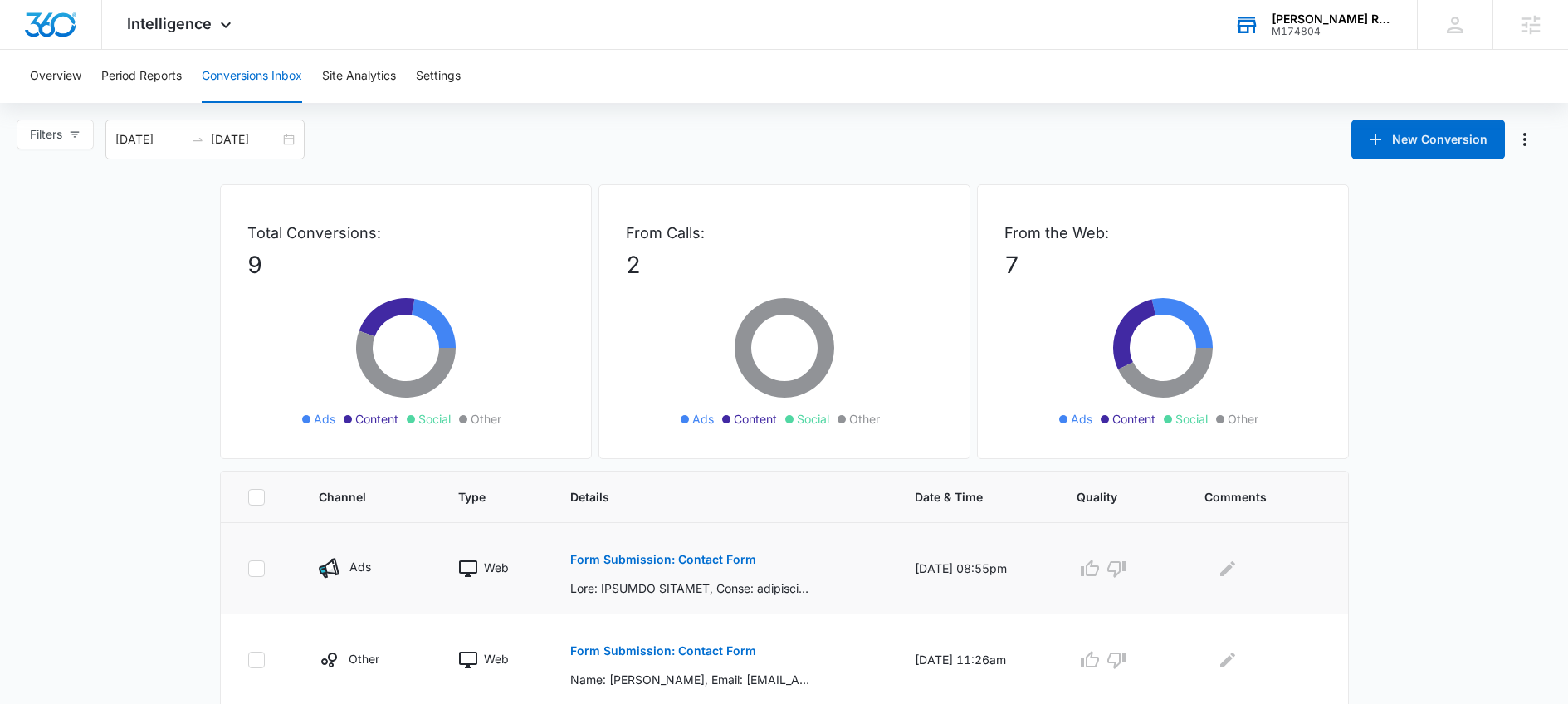
click at [659, 564] on p "Form Submission: Contact Form" at bounding box center [664, 559] width 186 height 12
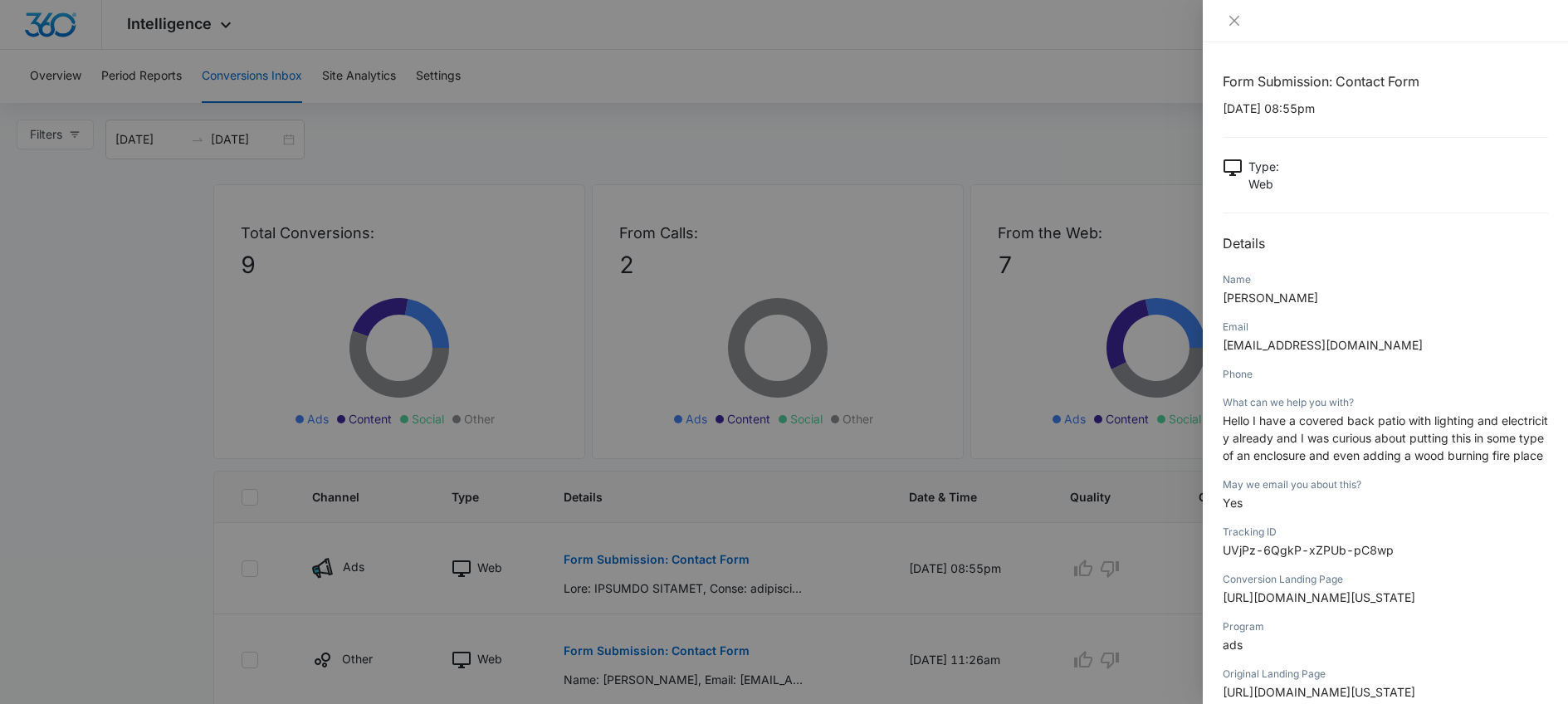
click at [1229, 29] on div at bounding box center [1386, 21] width 365 height 42
click at [1238, 25] on icon "close" at bounding box center [1234, 20] width 10 height 10
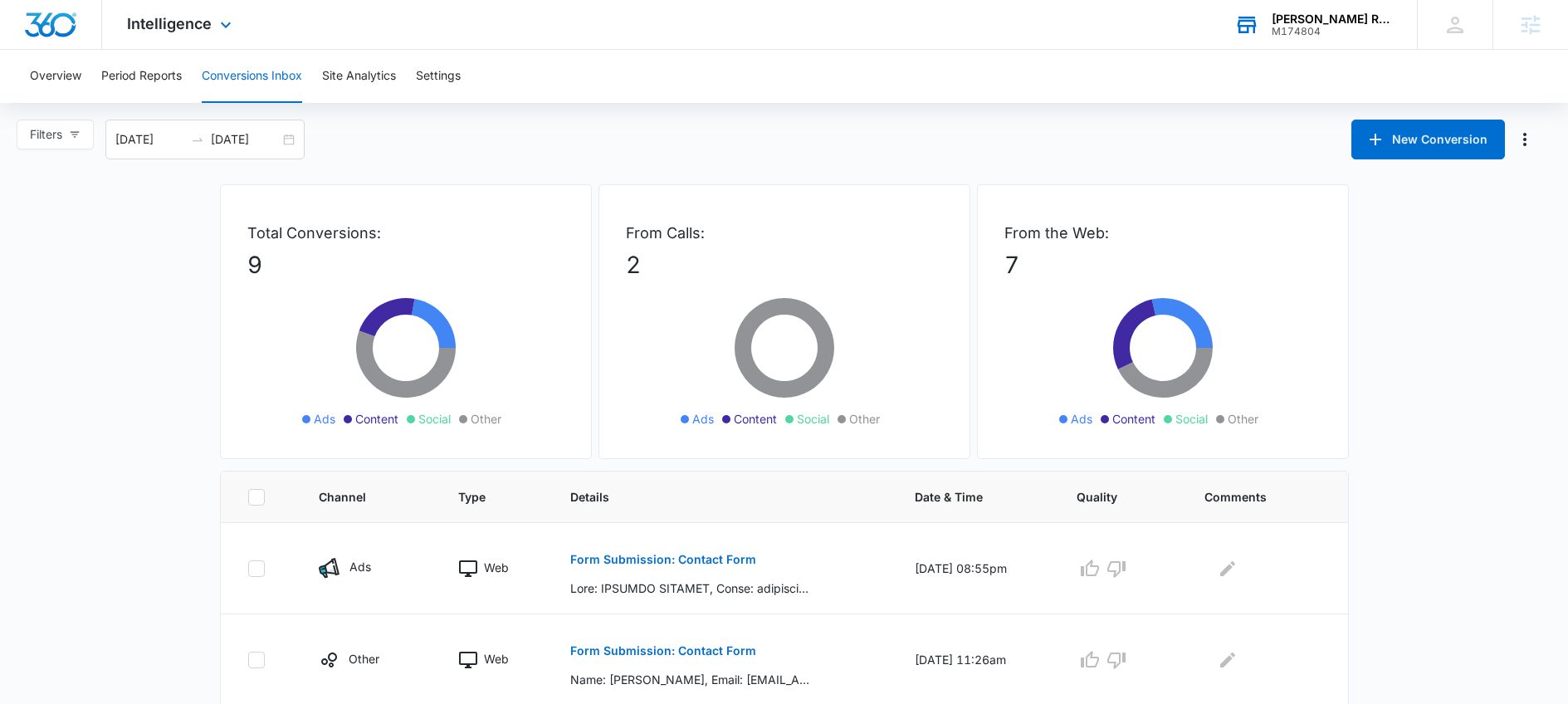
click at [174, 34] on div "Intelligence Apps Reputation Websites Forms CRM Email Social Payments POS Conte…" at bounding box center [180, 24] width 158 height 49
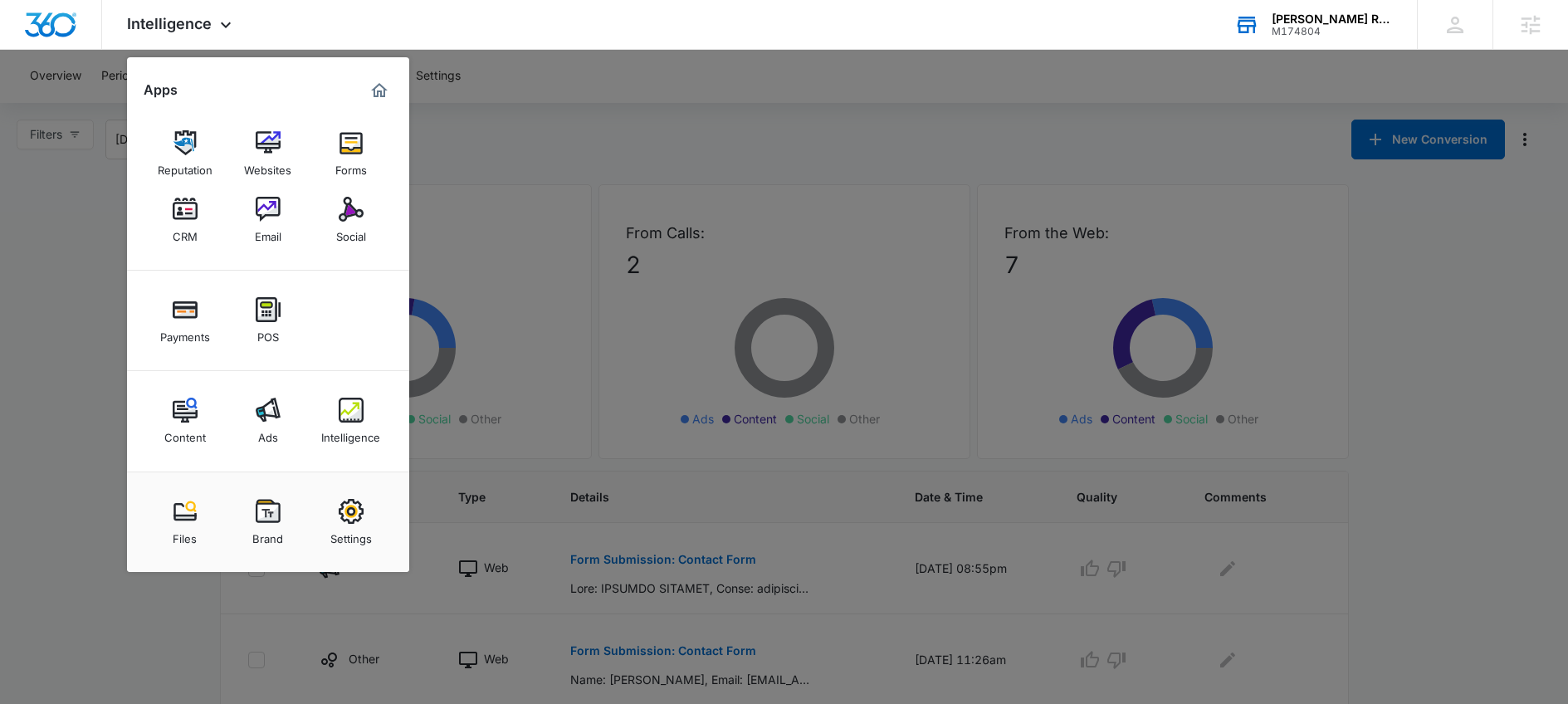
click at [105, 310] on div at bounding box center [784, 352] width 1568 height 704
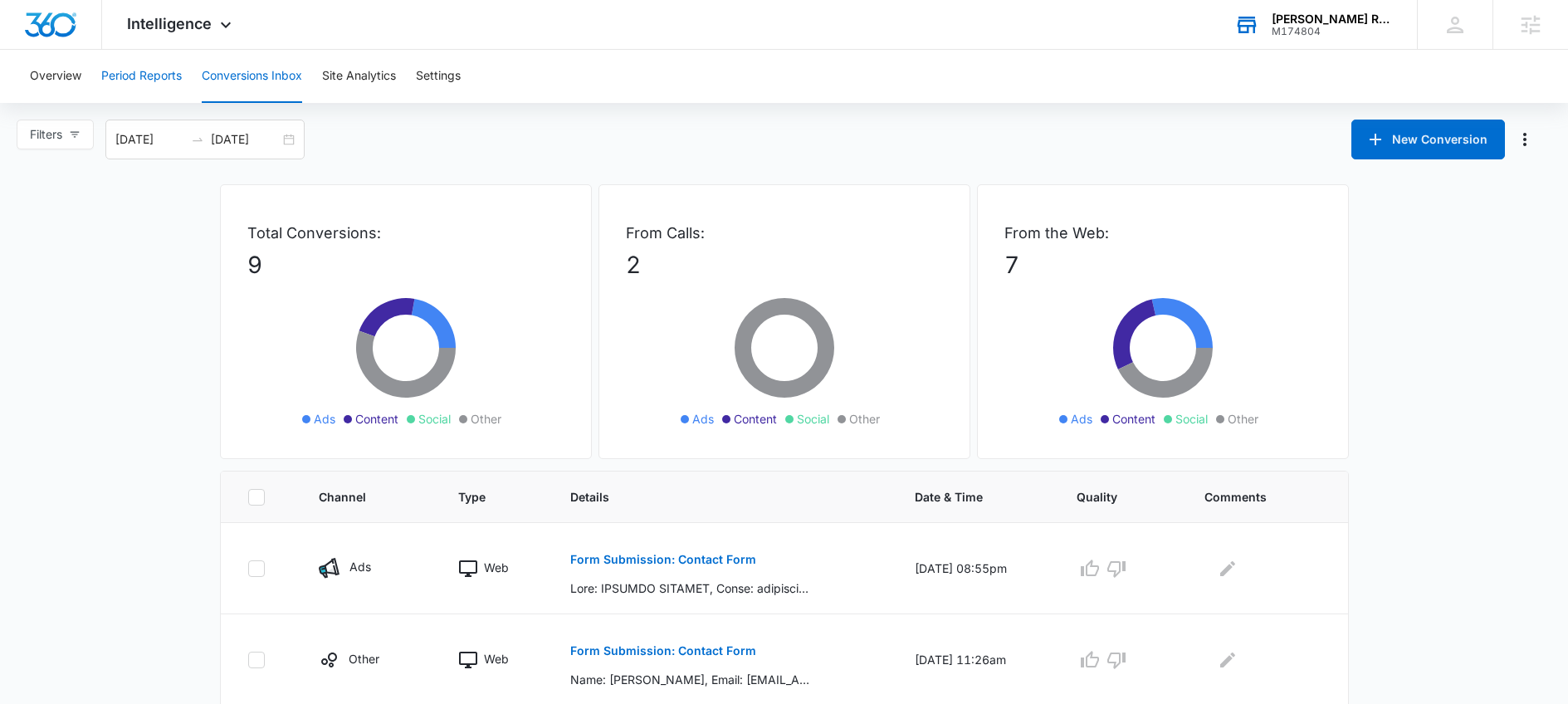
click at [146, 82] on button "Period Reports" at bounding box center [142, 76] width 81 height 53
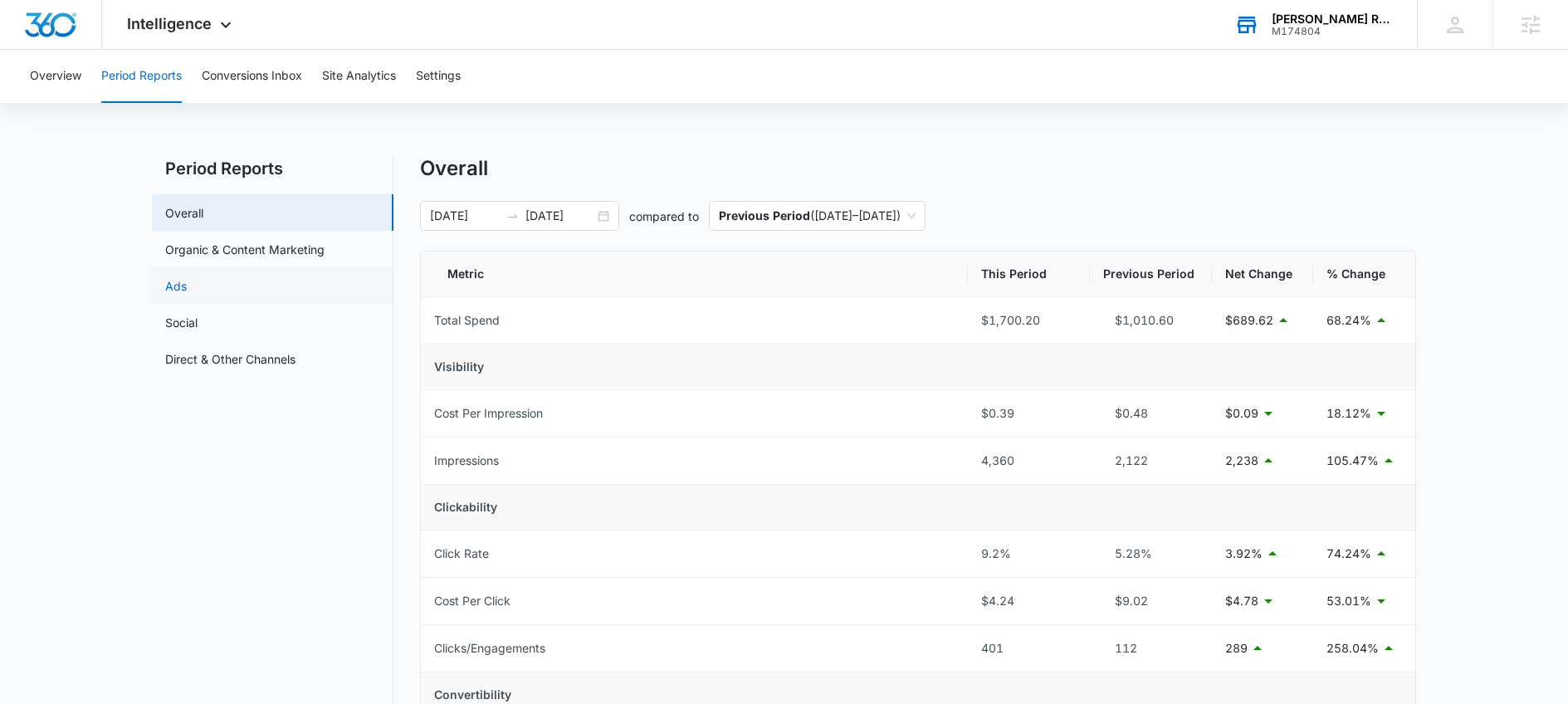
click at [186, 277] on link "Ads" at bounding box center [176, 286] width 22 height 17
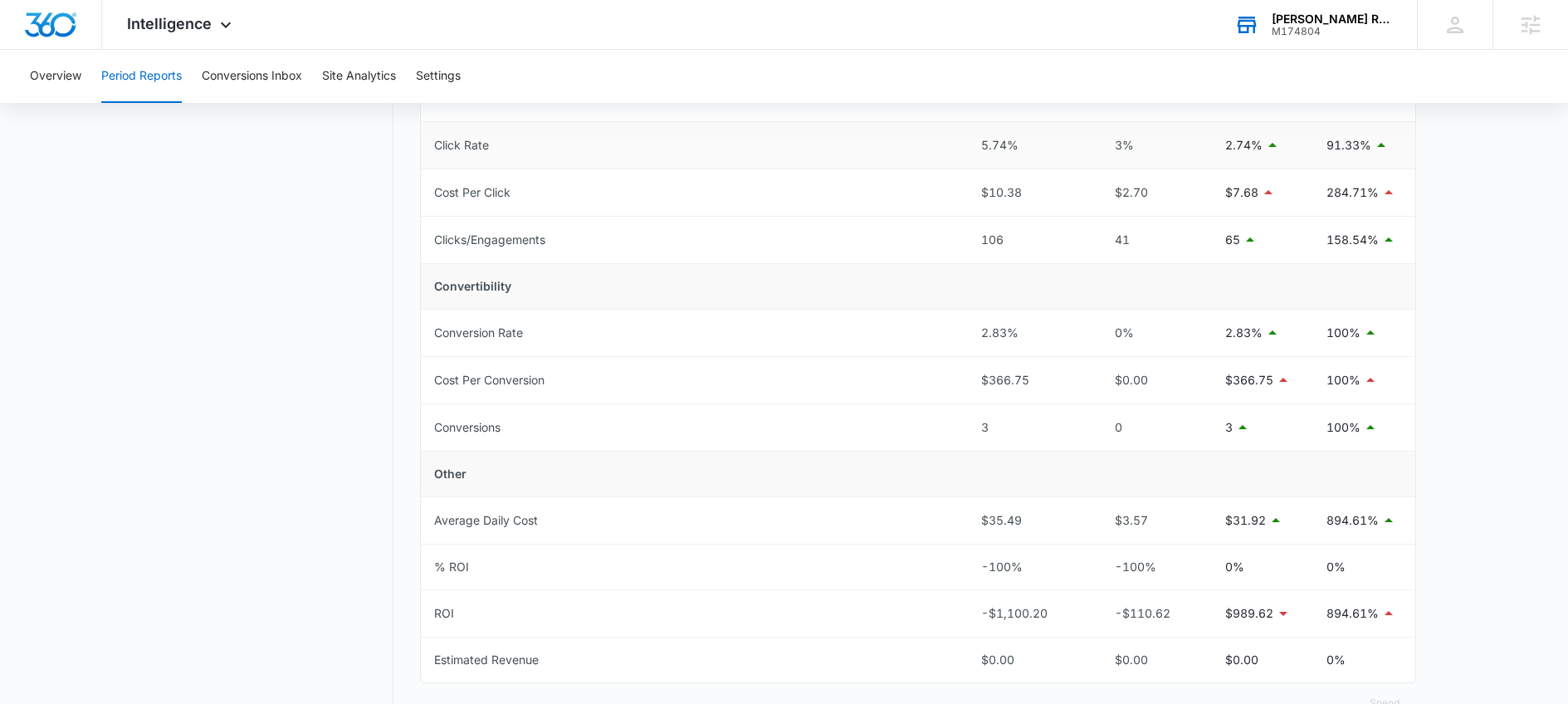
scroll to position [515, 0]
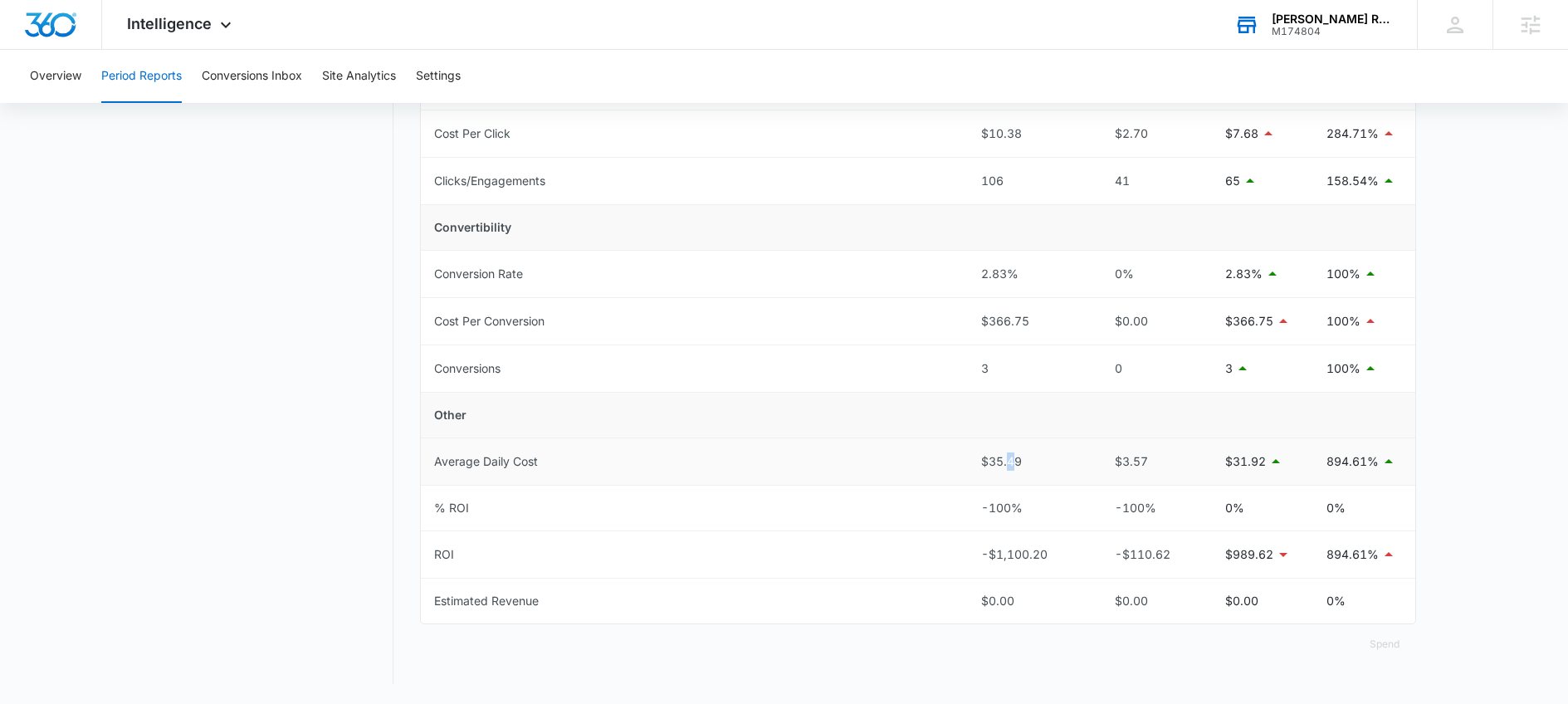
click at [1012, 456] on div "$35.49" at bounding box center [1029, 461] width 96 height 18
click at [1013, 455] on div "$35.49" at bounding box center [1029, 461] width 96 height 18
click at [1334, 22] on div "Burton Restoration LLC" at bounding box center [1332, 19] width 121 height 13
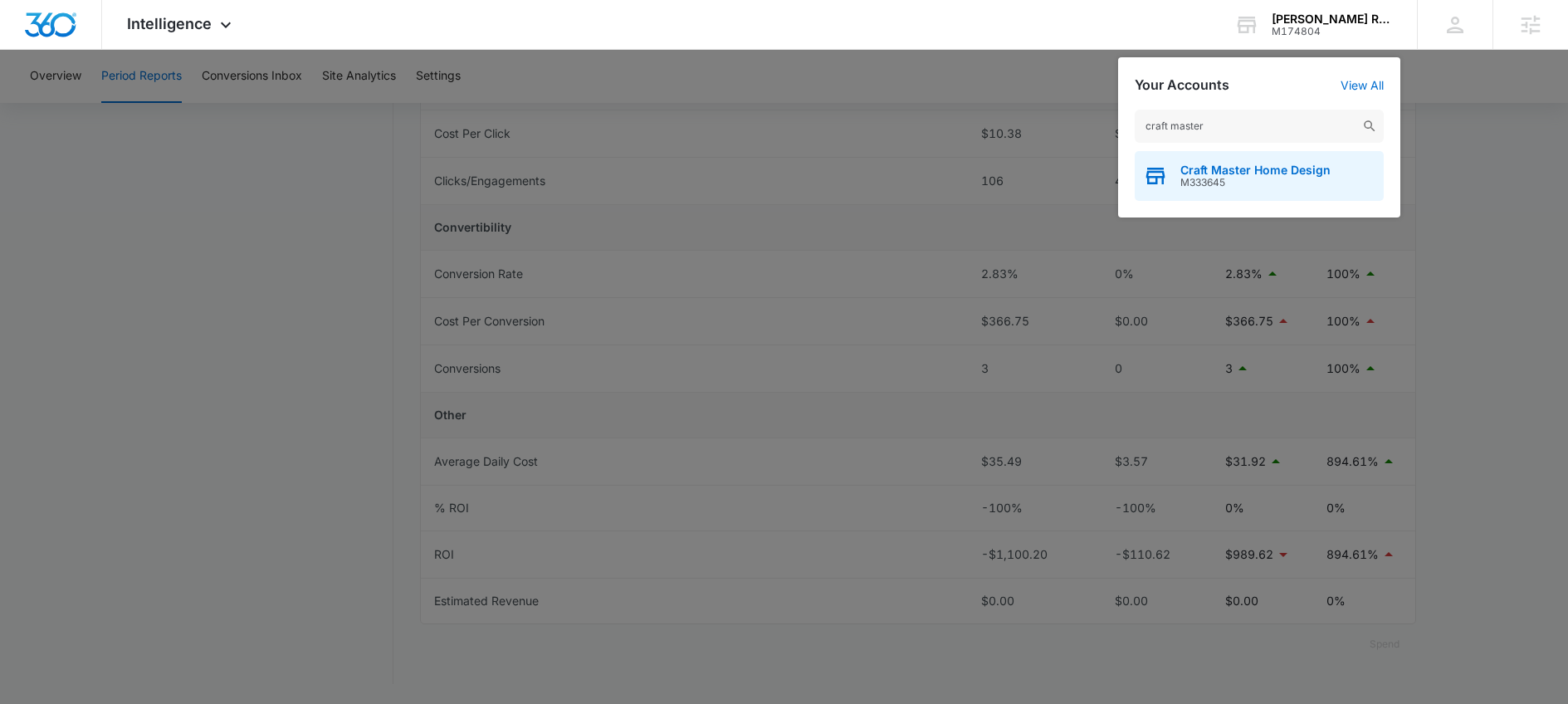
type input "craft master"
click at [1277, 168] on span "Craft Master Home Design" at bounding box center [1255, 171] width 151 height 13
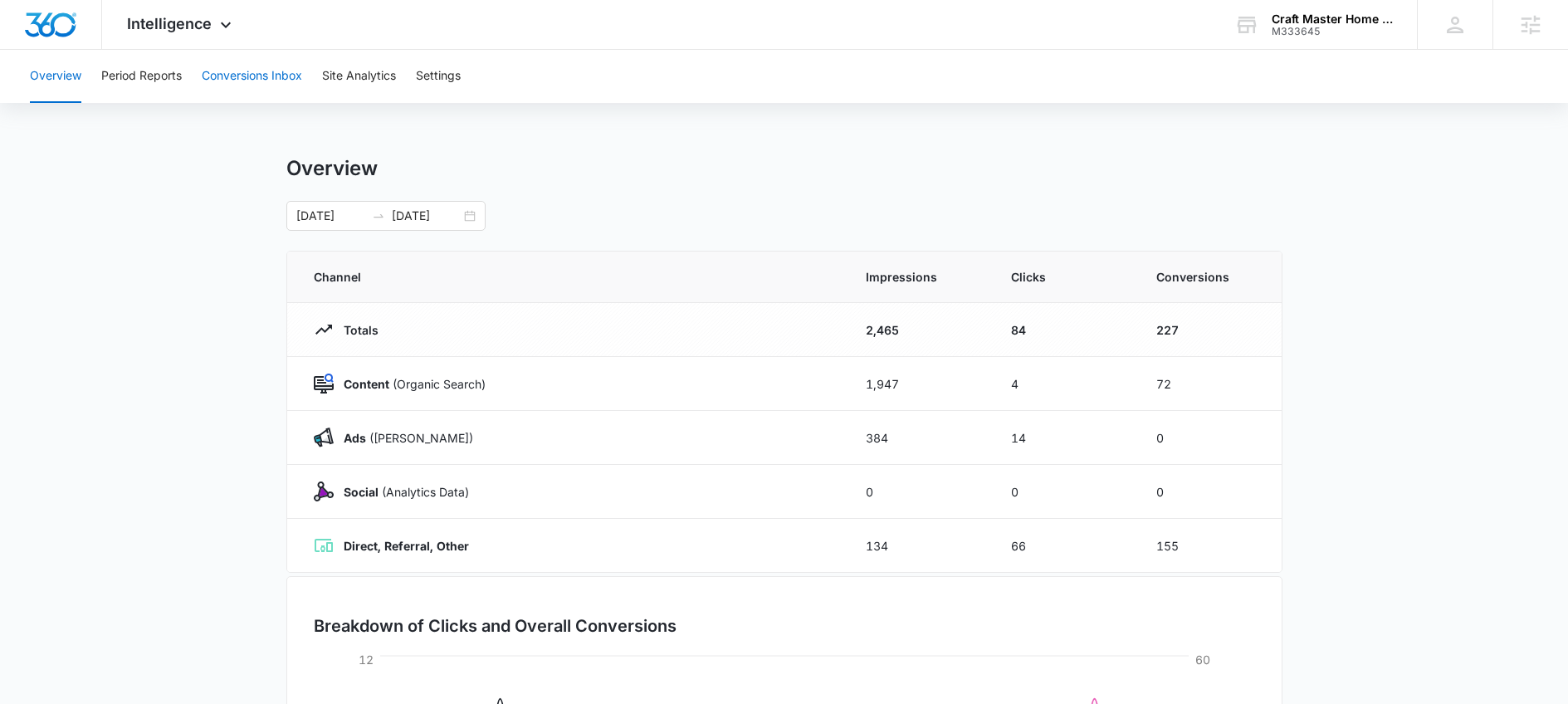
click at [245, 65] on button "Conversions Inbox" at bounding box center [251, 76] width 101 height 53
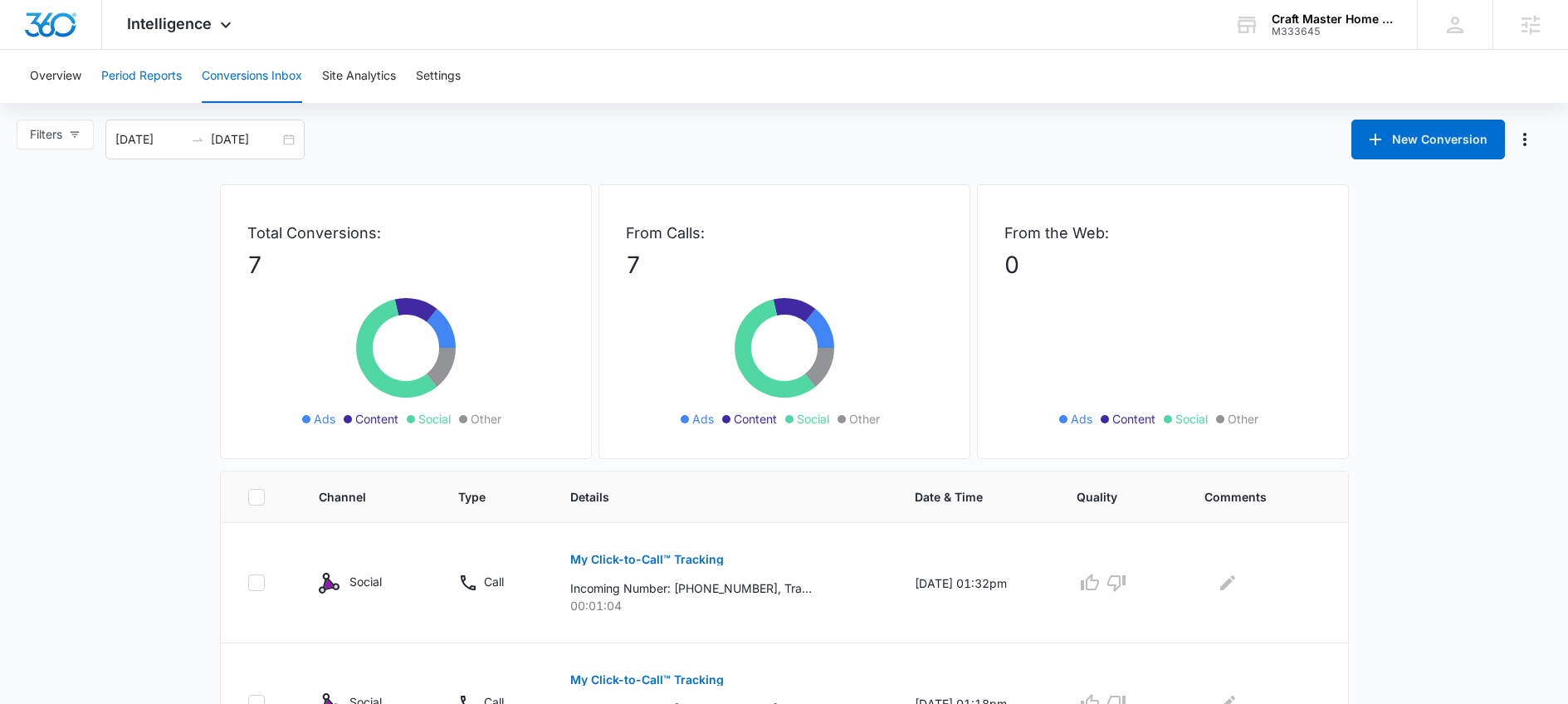
click at [158, 78] on button "Period Reports" at bounding box center [142, 76] width 81 height 53
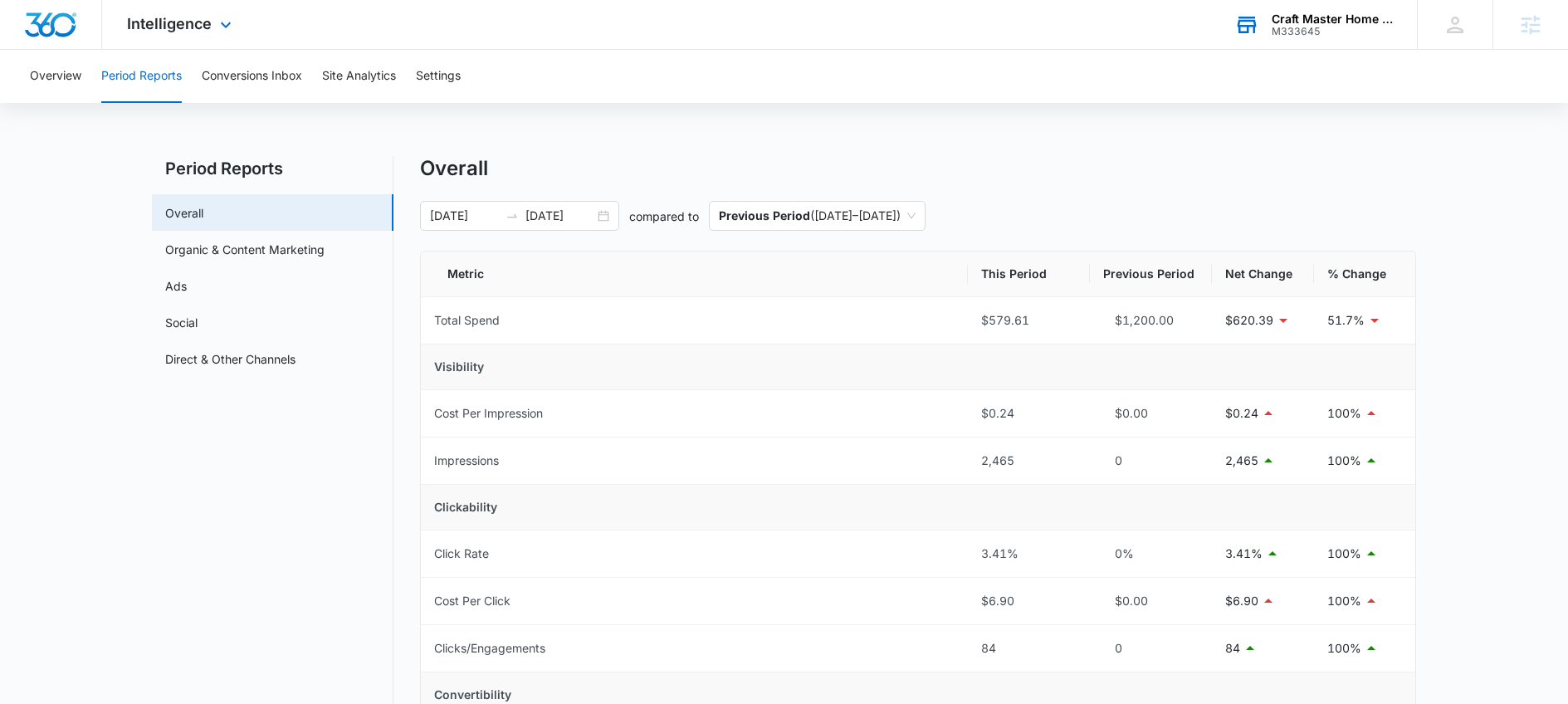
click at [1319, 32] on div "M333645" at bounding box center [1332, 32] width 121 height 12
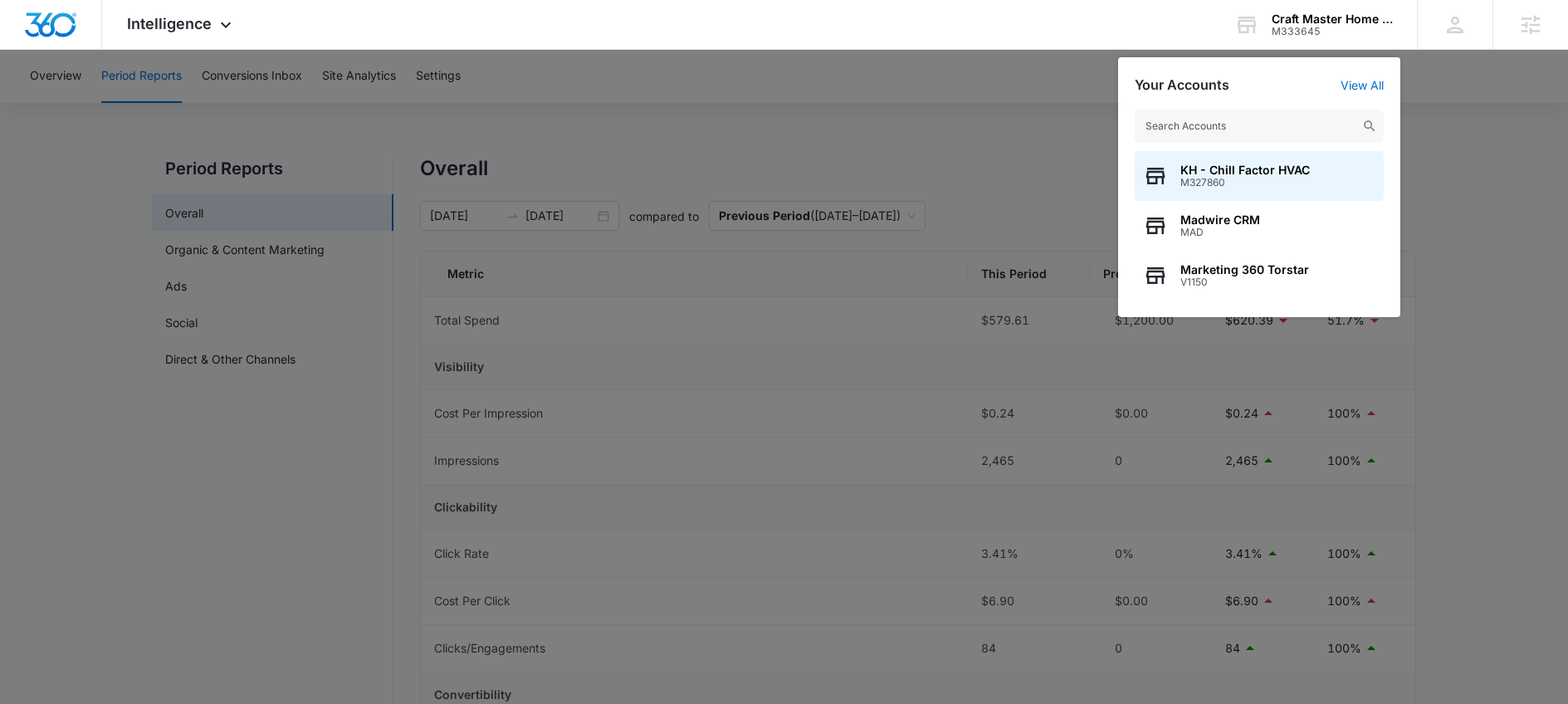
click at [1271, 131] on input "text" at bounding box center [1260, 126] width 249 height 34
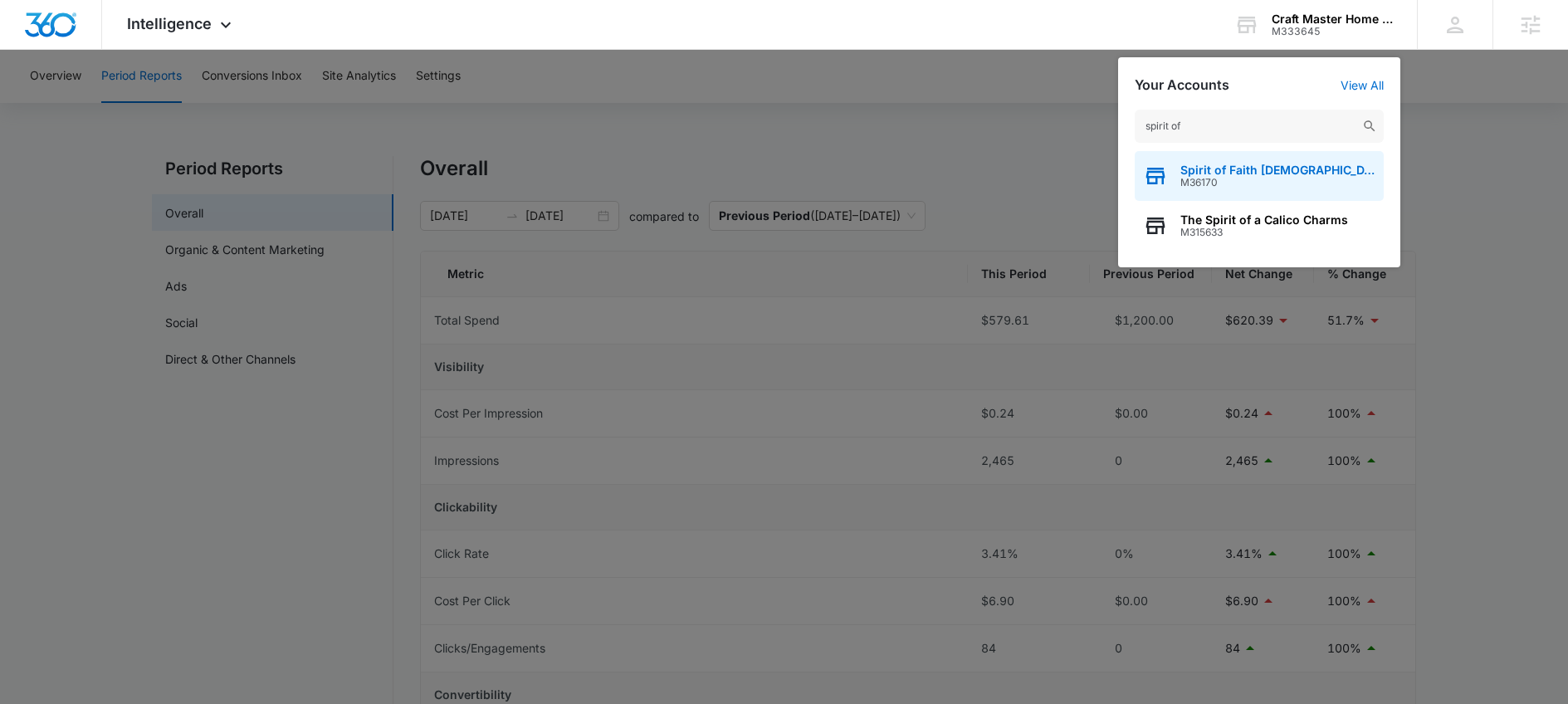
type input "spirit of"
click at [1208, 164] on span "Spirit of Faith Bible Institute" at bounding box center [1277, 171] width 195 height 13
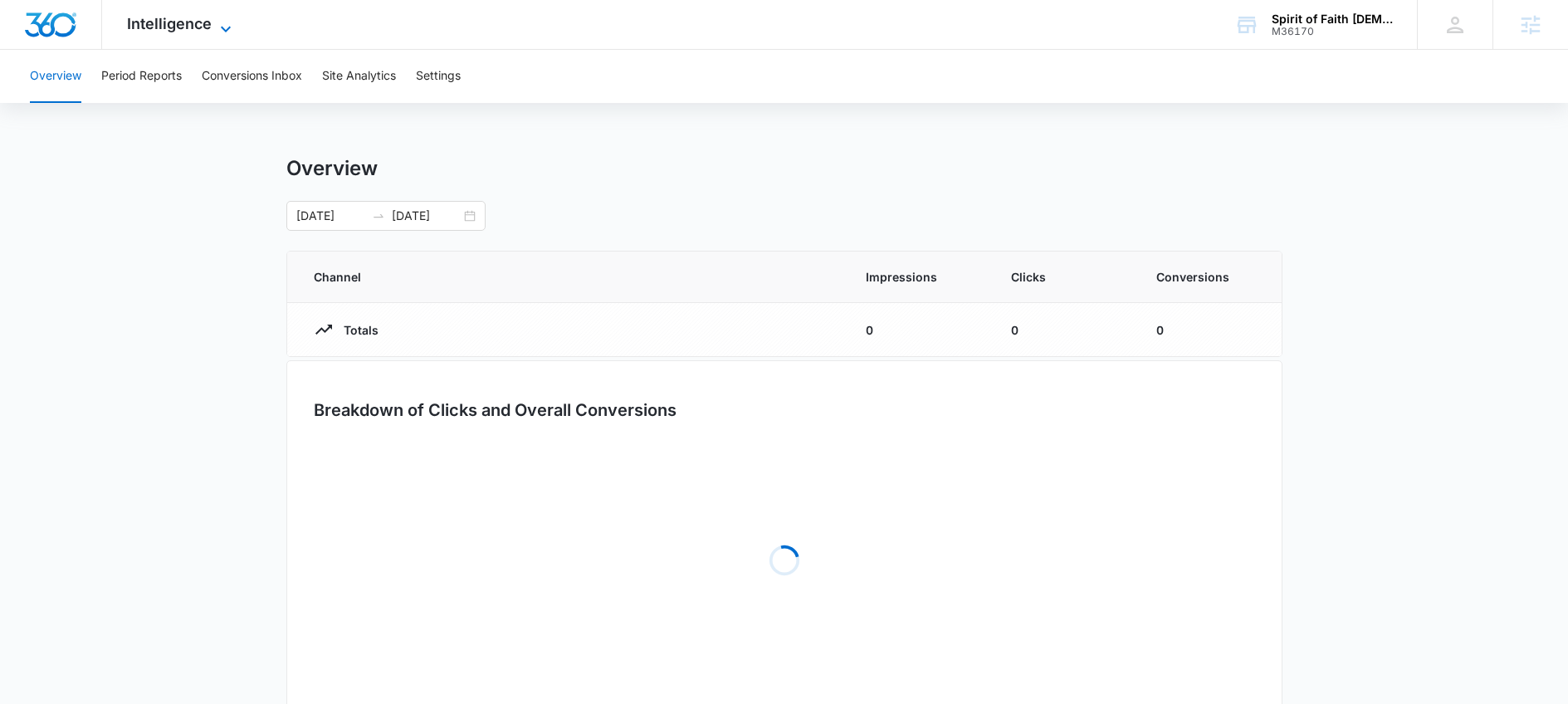
click at [222, 28] on icon at bounding box center [225, 29] width 10 height 6
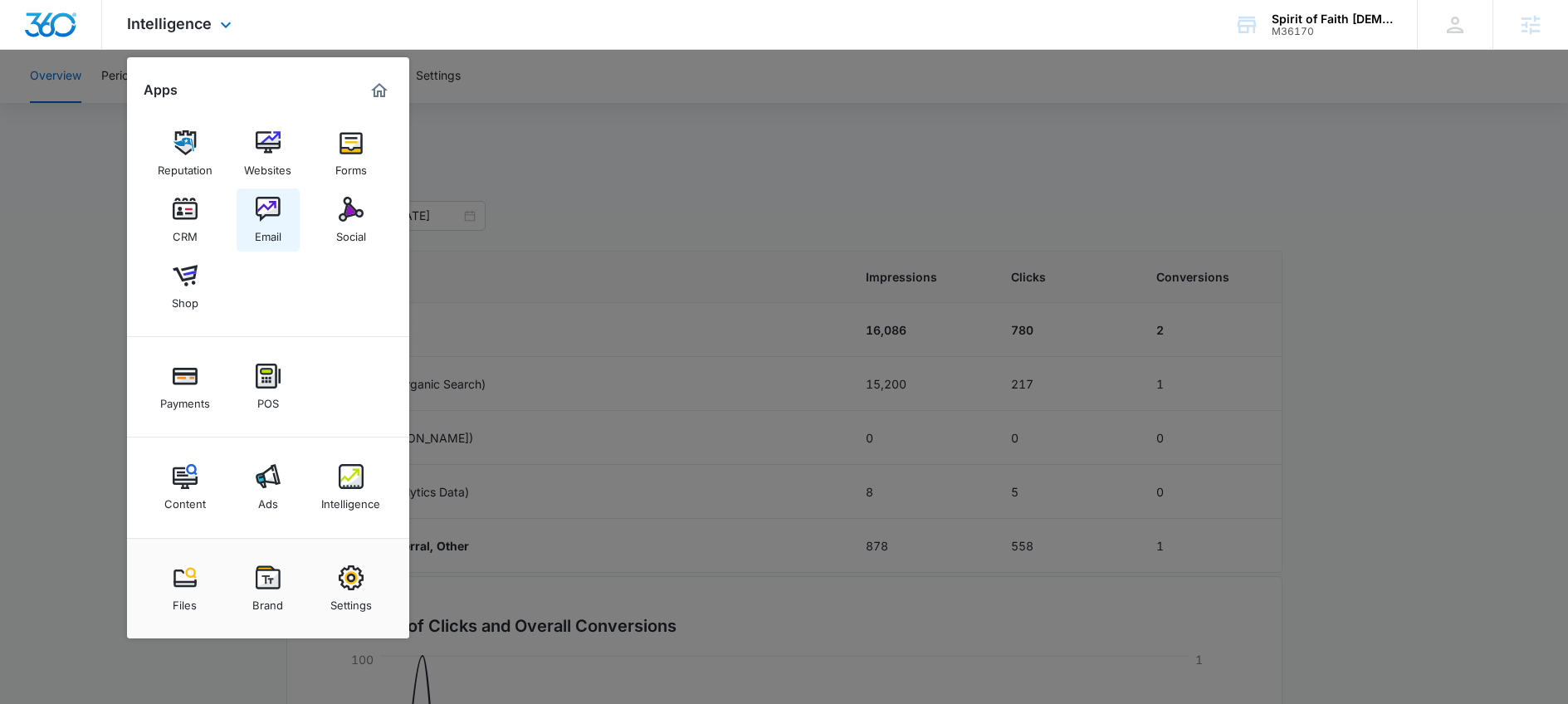
click at [260, 230] on div "Email" at bounding box center [269, 232] width 27 height 22
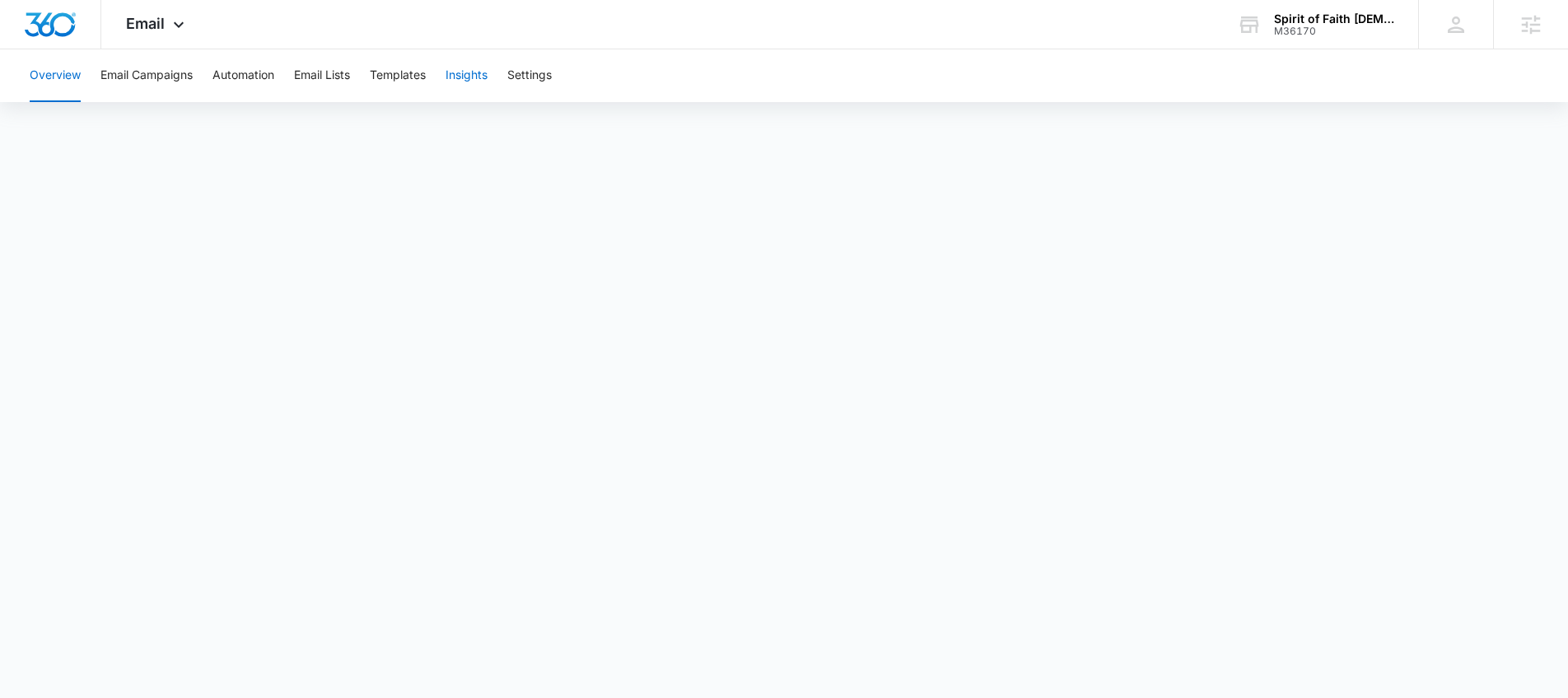
click at [462, 70] on button "Insights" at bounding box center [466, 75] width 42 height 52
click at [129, 19] on span "Email" at bounding box center [145, 24] width 39 height 17
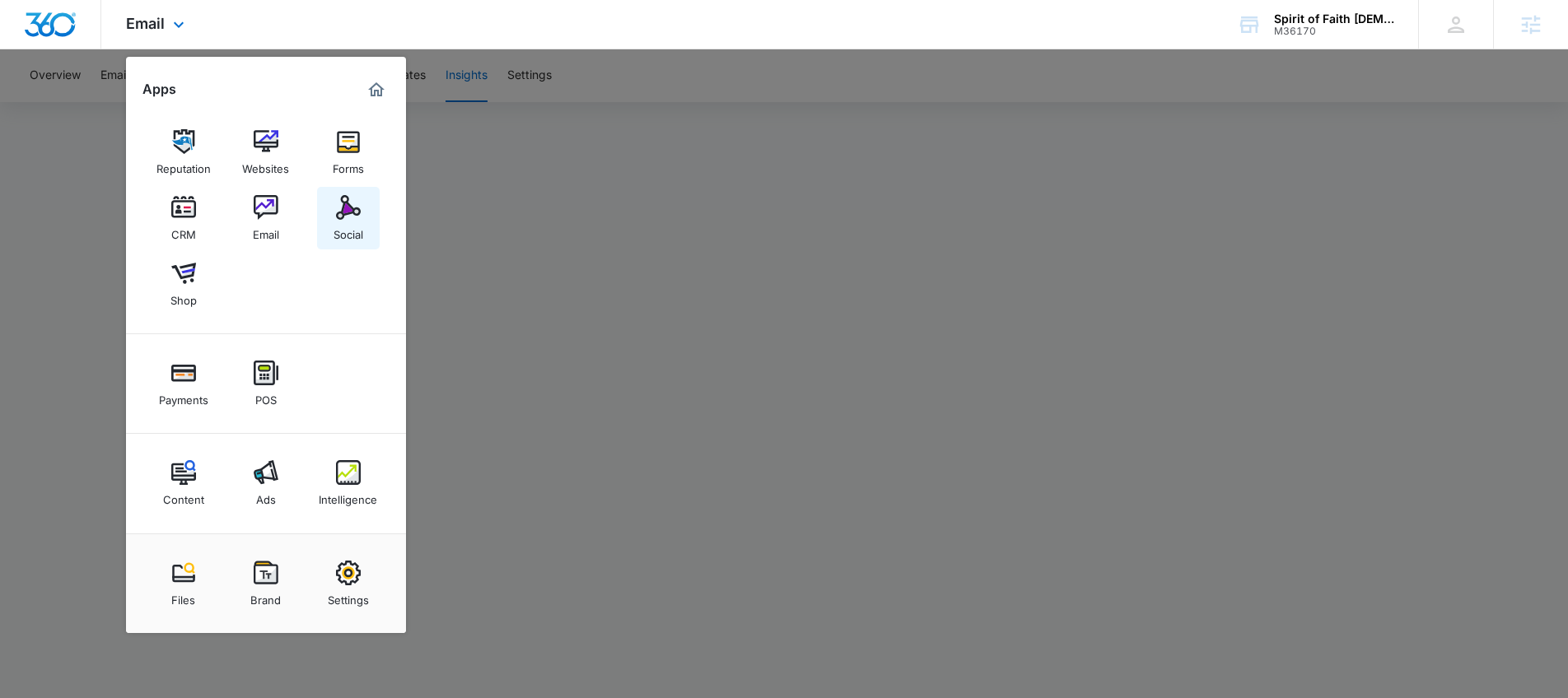
click at [347, 225] on div "Social" at bounding box center [348, 230] width 29 height 22
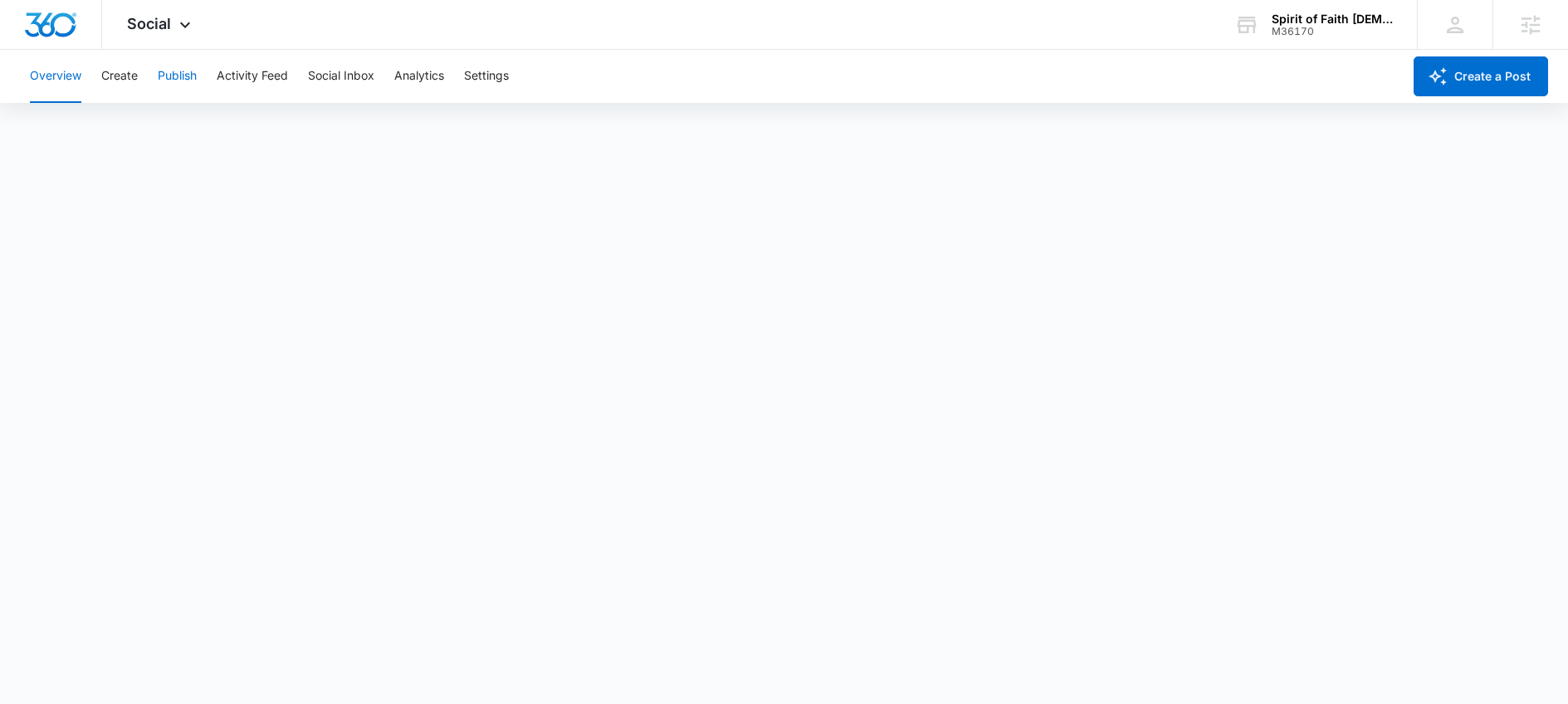
click at [165, 75] on button "Publish" at bounding box center [177, 76] width 39 height 53
click at [110, 76] on button "Create" at bounding box center [120, 76] width 36 height 53
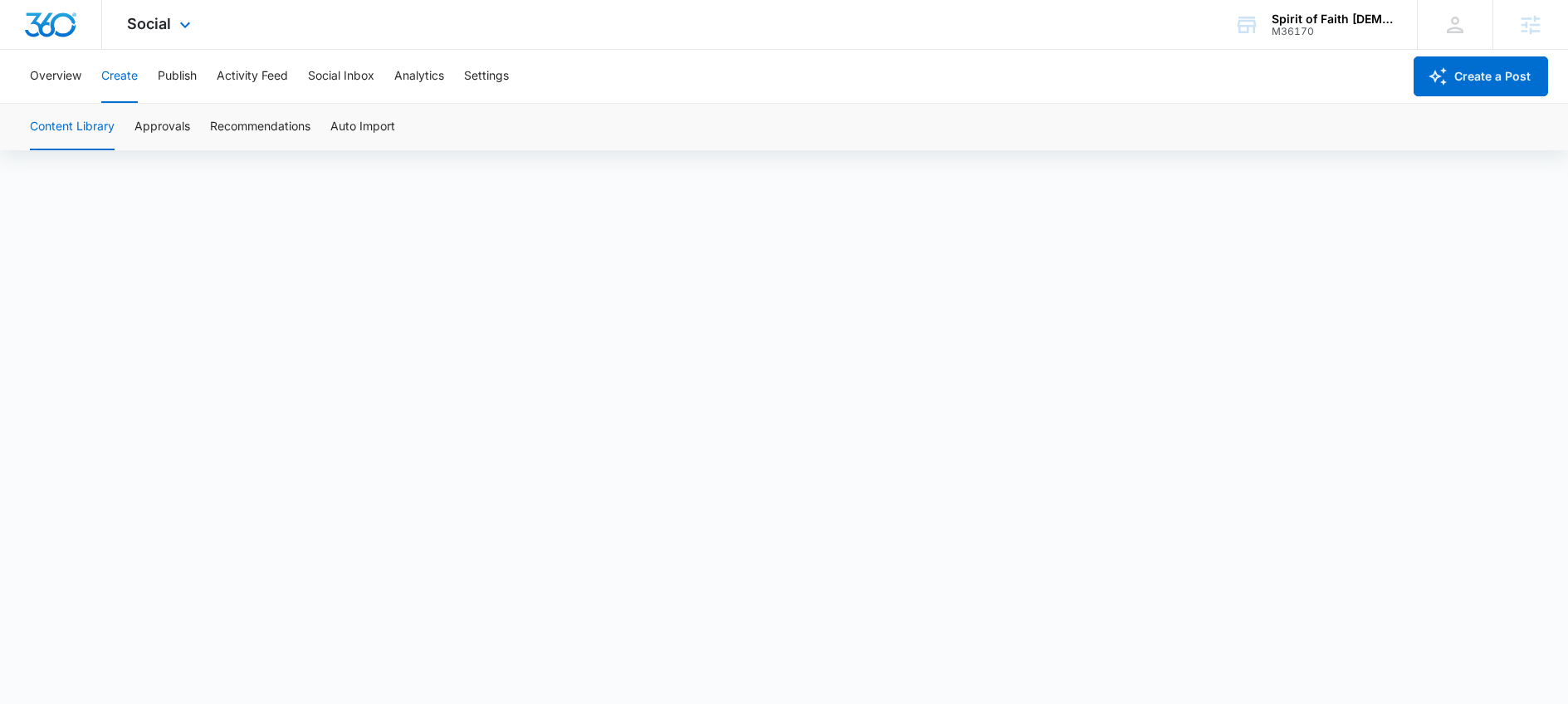
click at [186, 34] on div "Social Apps Reputation Websites Forms CRM Email Social Shop Payments POS Conten…" at bounding box center [160, 24] width 118 height 49
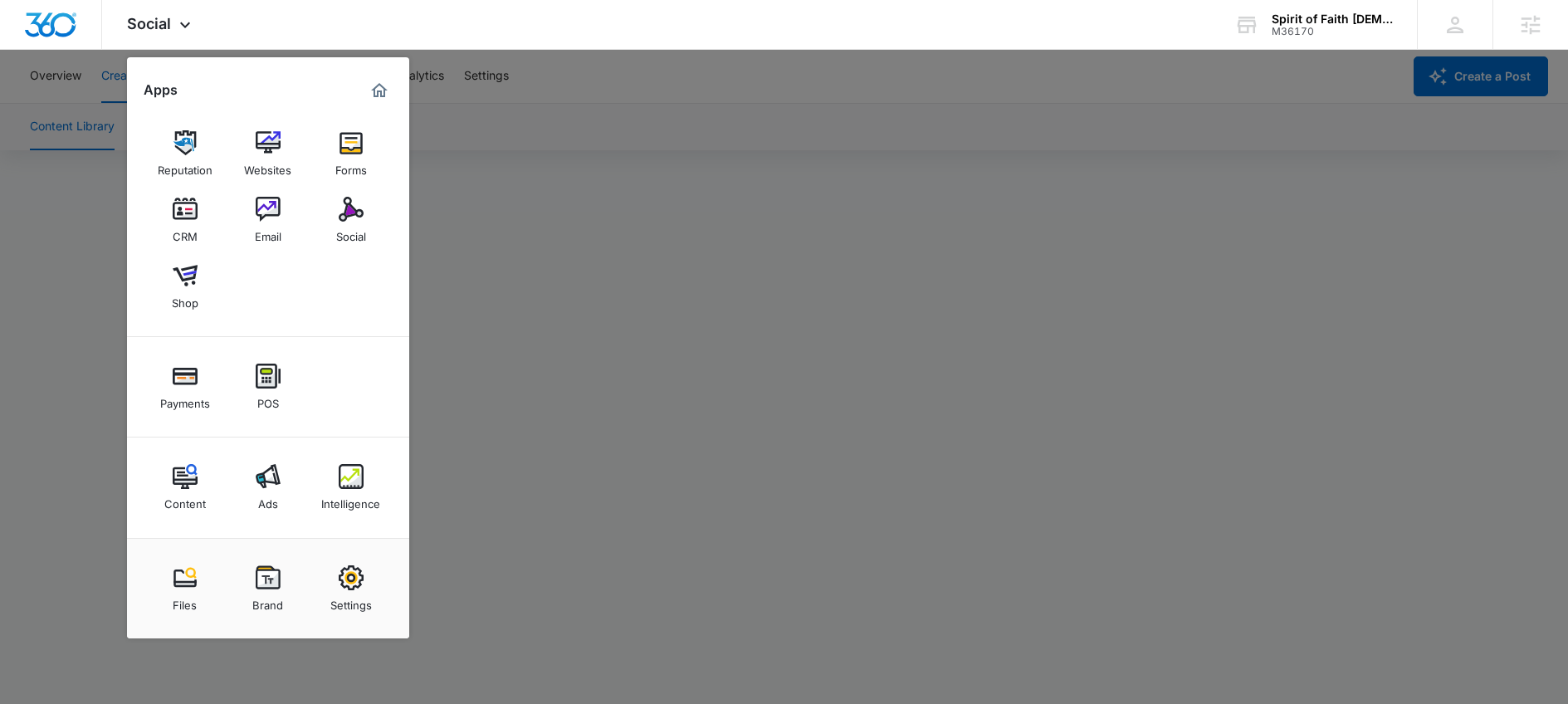
click at [58, 195] on div at bounding box center [784, 352] width 1568 height 704
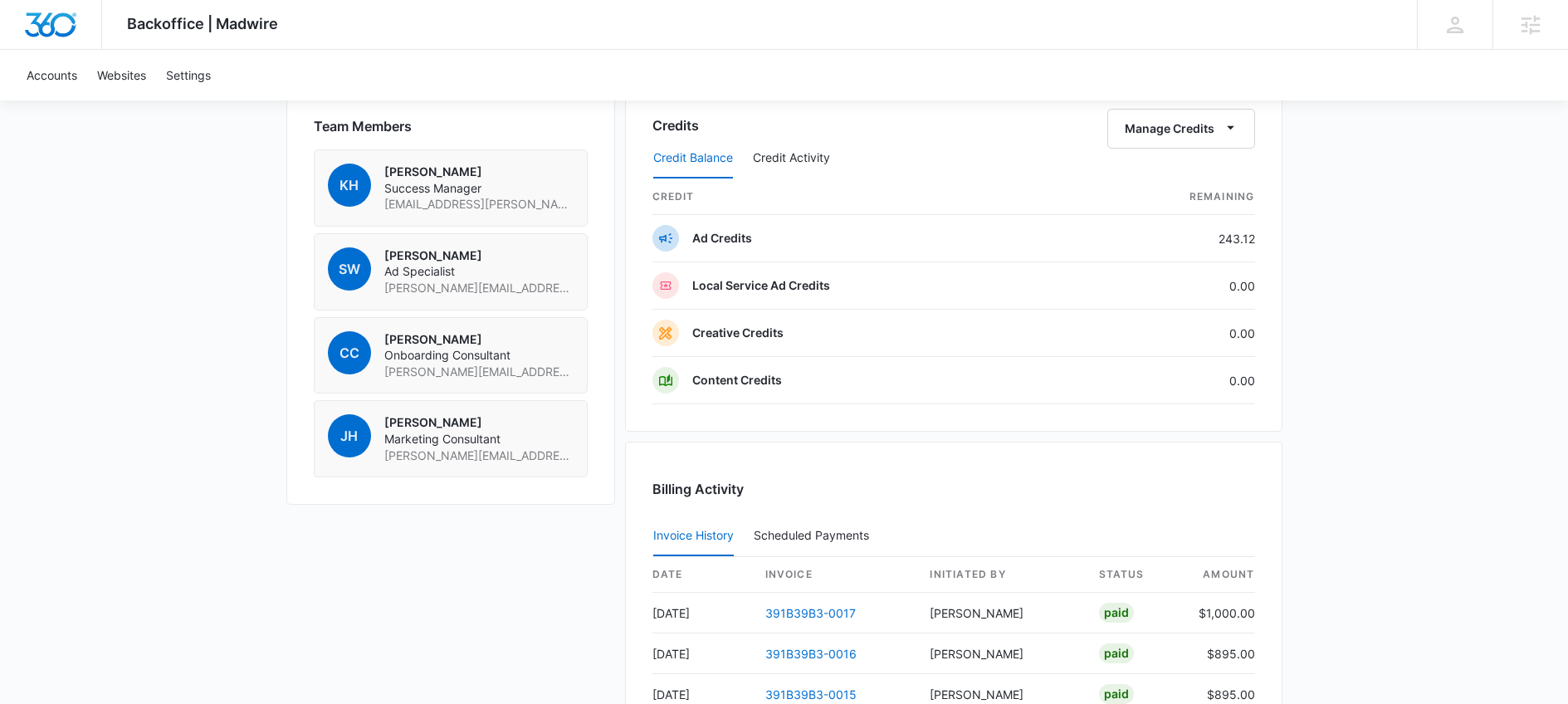
scroll to position [1534, 0]
